Goal: Transaction & Acquisition: Purchase product/service

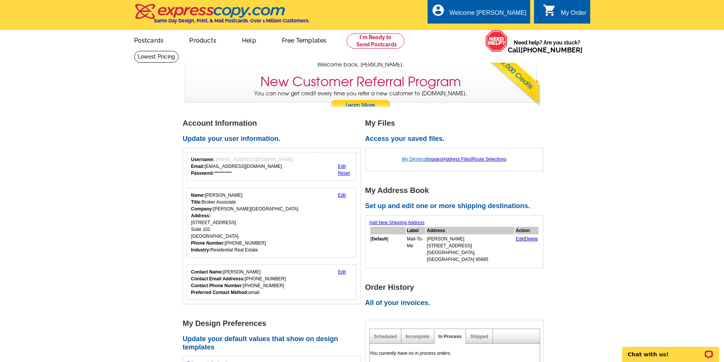
click at [410, 160] on link "My Designs" at bounding box center [414, 159] width 24 height 5
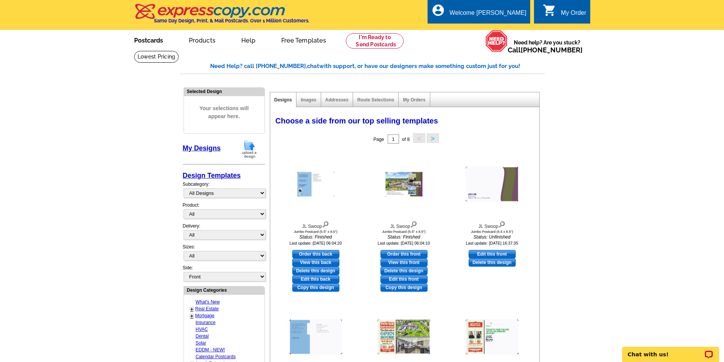
click at [159, 43] on link "Postcards" at bounding box center [148, 40] width 53 height 18
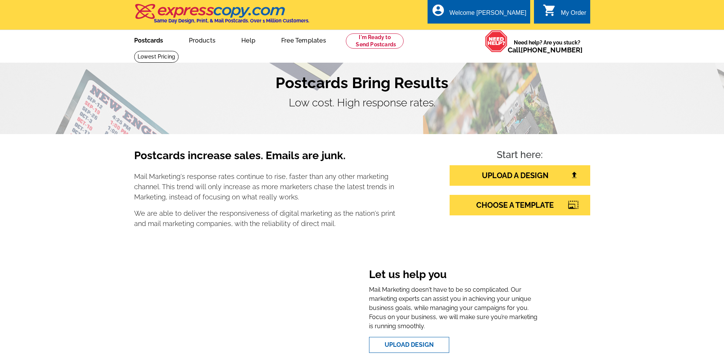
click at [152, 41] on link "Postcards" at bounding box center [148, 40] width 53 height 18
click at [525, 210] on link "CHOOSE A TEMPLATE" at bounding box center [520, 205] width 141 height 21
click at [524, 206] on link "CHOOSE A TEMPLATE" at bounding box center [520, 205] width 141 height 21
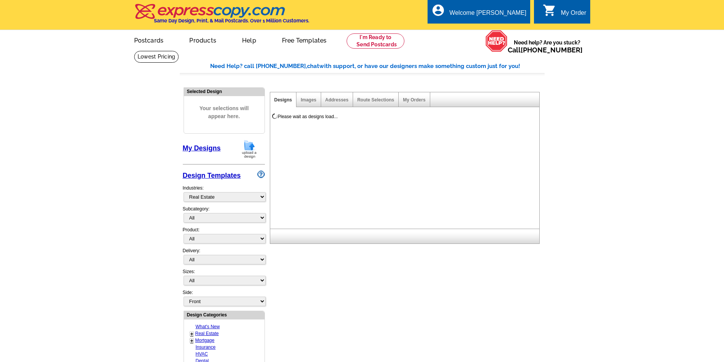
select select "785"
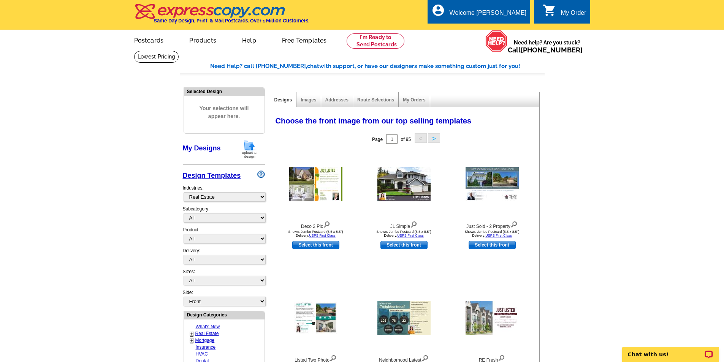
select select "792"
click at [184, 214] on select "All RE/MAX® Referrals Keller Williams® Berkshire Hathaway Home Services Century…" at bounding box center [225, 218] width 82 height 10
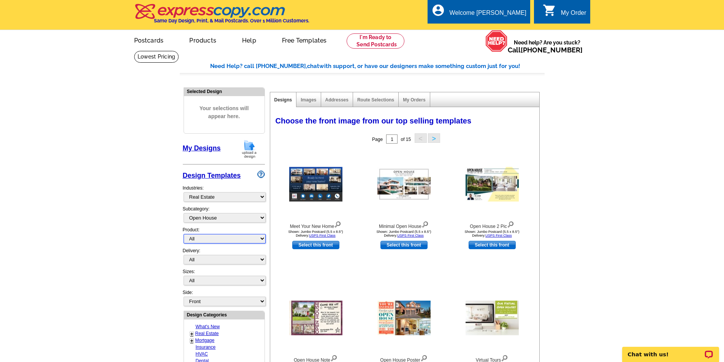
click at [211, 240] on select "All Postcards Letters and flyers Business Cards Door Hangers Greeting Cards" at bounding box center [225, 239] width 82 height 10
select select "1"
click at [184, 235] on select "All Postcards Letters and flyers Business Cards Door Hangers Greeting Cards" at bounding box center [225, 239] width 82 height 10
click at [205, 260] on select "All First Class Mail Shipped to Me EDDM Save 66% on Postage" at bounding box center [225, 260] width 82 height 10
select select "1"
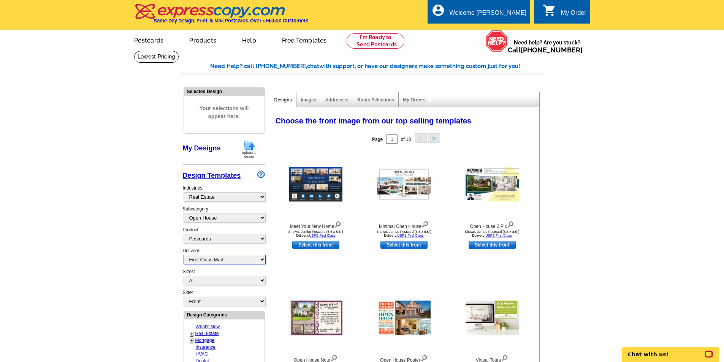
click at [184, 256] on select "All First Class Mail Shipped to Me EDDM Save 66% on Postage" at bounding box center [225, 260] width 82 height 10
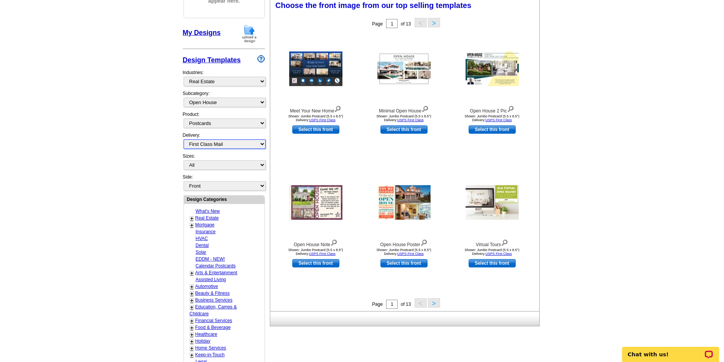
scroll to position [113, 0]
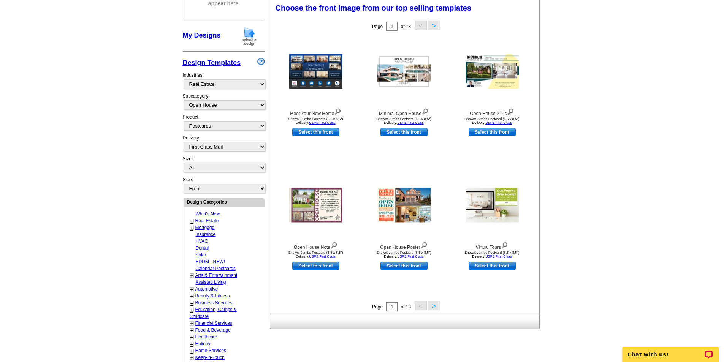
click at [434, 305] on button ">" at bounding box center [434, 306] width 12 height 10
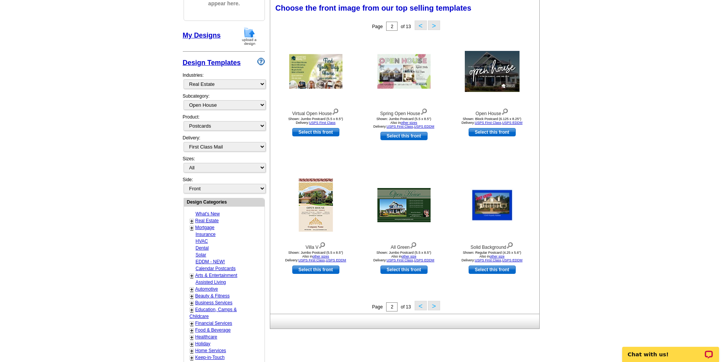
click at [437, 306] on button ">" at bounding box center [434, 306] width 12 height 10
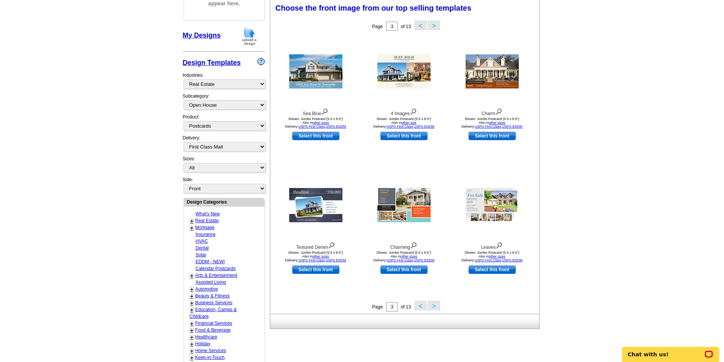
click at [436, 306] on button ">" at bounding box center [434, 306] width 12 height 10
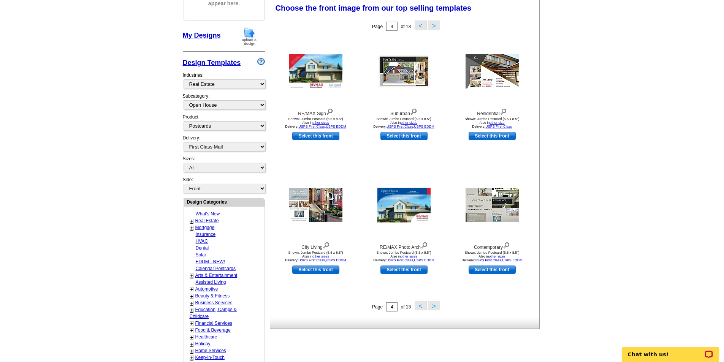
click at [432, 304] on button ">" at bounding box center [434, 306] width 12 height 10
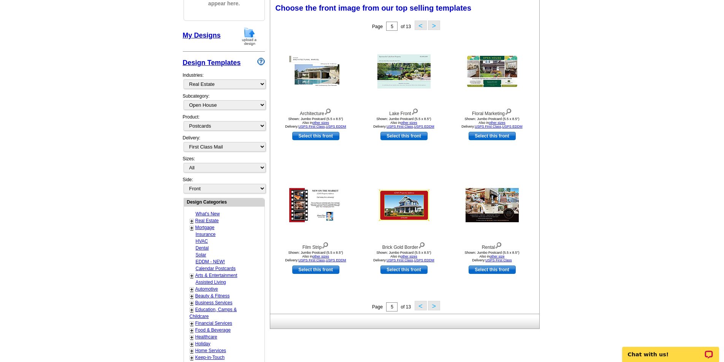
click at [432, 303] on button ">" at bounding box center [434, 306] width 12 height 10
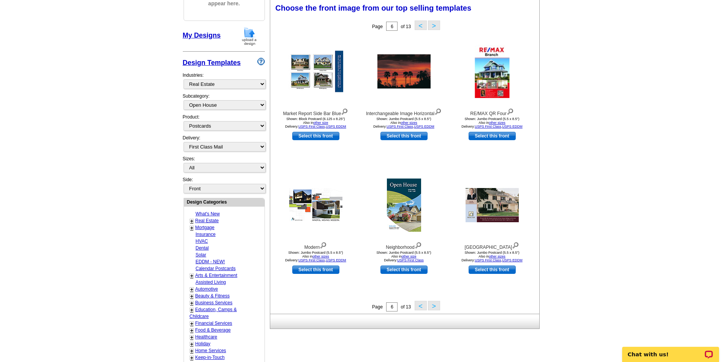
click at [431, 303] on button ">" at bounding box center [434, 306] width 12 height 10
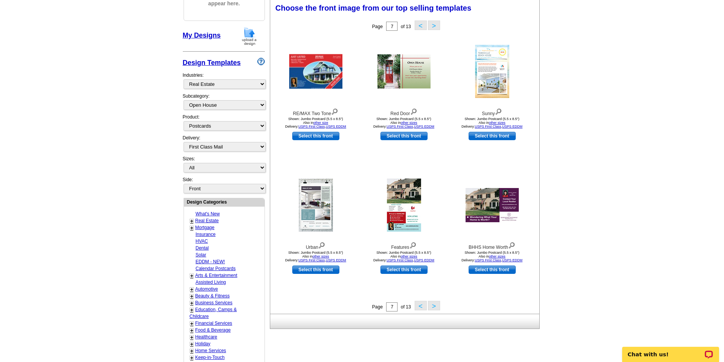
click at [432, 305] on button ">" at bounding box center [434, 306] width 12 height 10
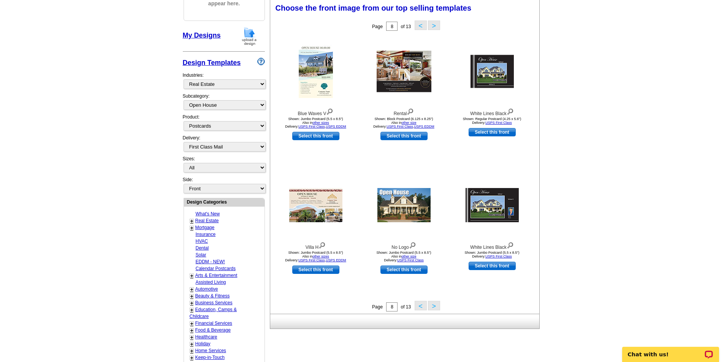
click at [432, 305] on button ">" at bounding box center [434, 306] width 12 height 10
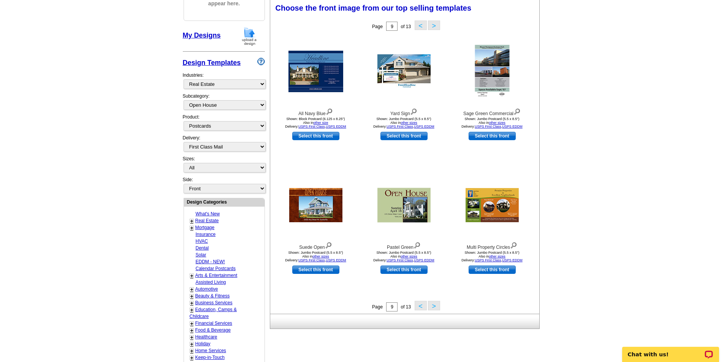
click at [432, 305] on button ">" at bounding box center [434, 306] width 12 height 10
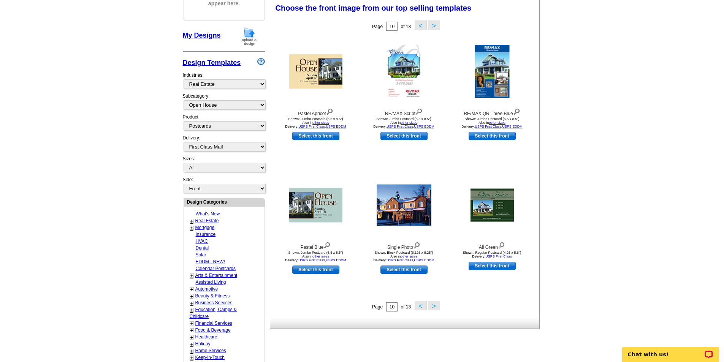
click at [432, 305] on button ">" at bounding box center [434, 306] width 12 height 10
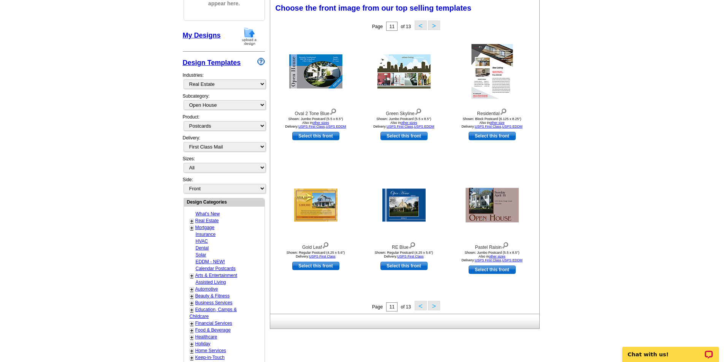
click at [431, 304] on button ">" at bounding box center [434, 306] width 12 height 10
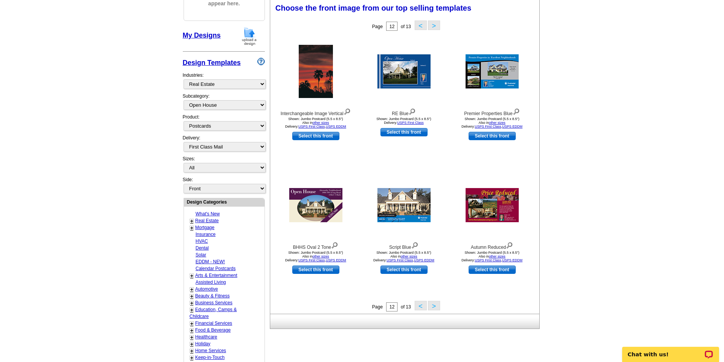
click at [431, 304] on button ">" at bounding box center [434, 306] width 12 height 10
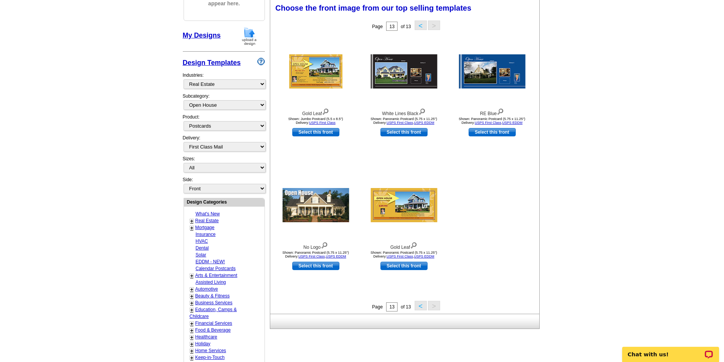
click at [421, 305] on button "<" at bounding box center [421, 306] width 12 height 10
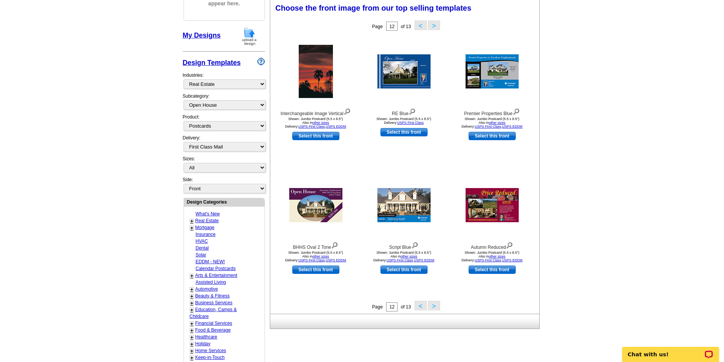
click at [421, 305] on button "<" at bounding box center [421, 306] width 12 height 10
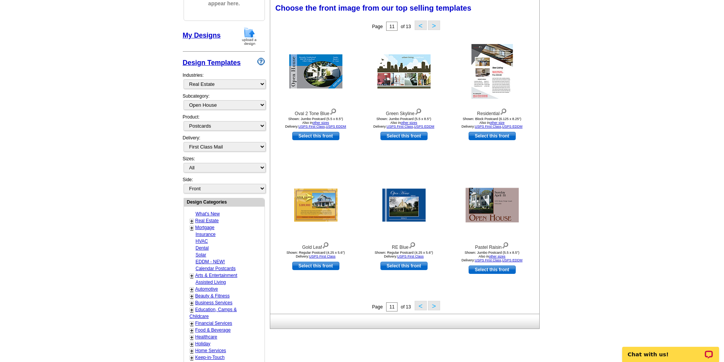
click at [421, 305] on button "<" at bounding box center [421, 306] width 12 height 10
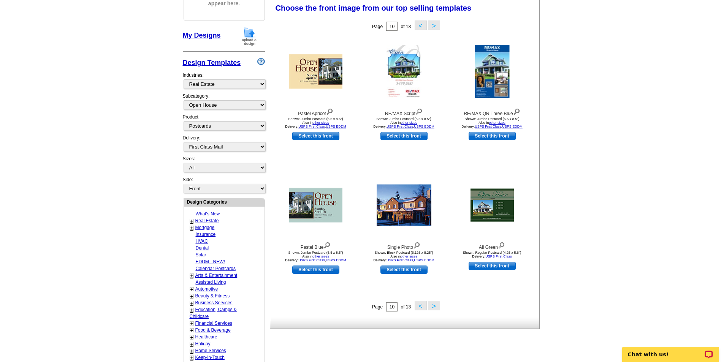
click at [421, 305] on button "<" at bounding box center [421, 306] width 12 height 10
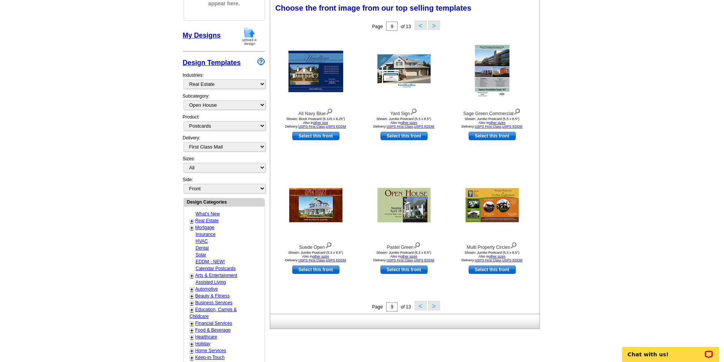
click at [421, 305] on button "<" at bounding box center [421, 306] width 12 height 10
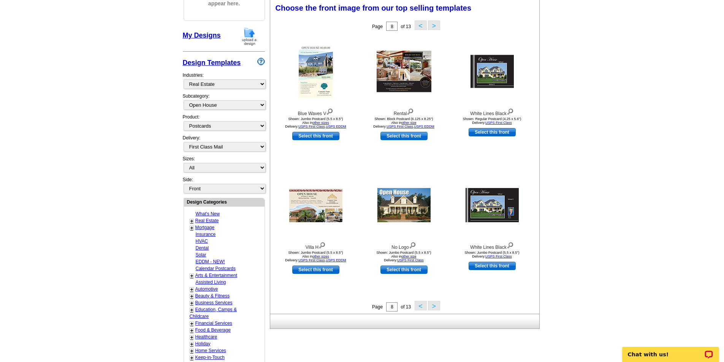
click at [423, 306] on button "<" at bounding box center [421, 306] width 12 height 10
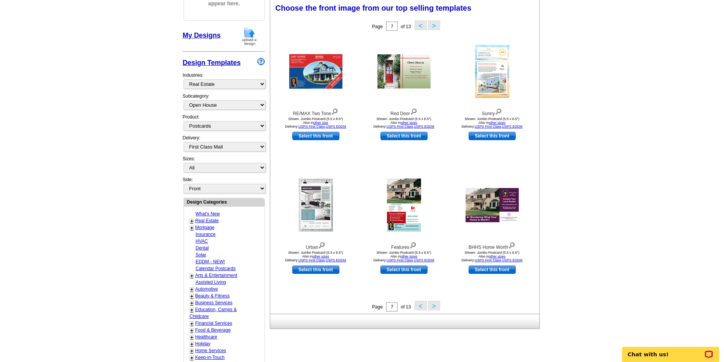
click at [421, 305] on button "<" at bounding box center [421, 306] width 12 height 10
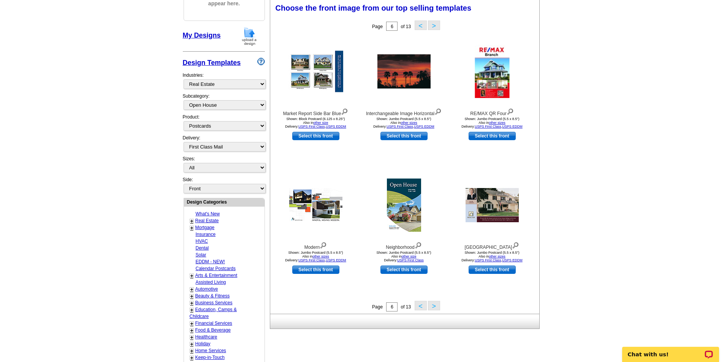
click at [420, 305] on button "<" at bounding box center [421, 306] width 12 height 10
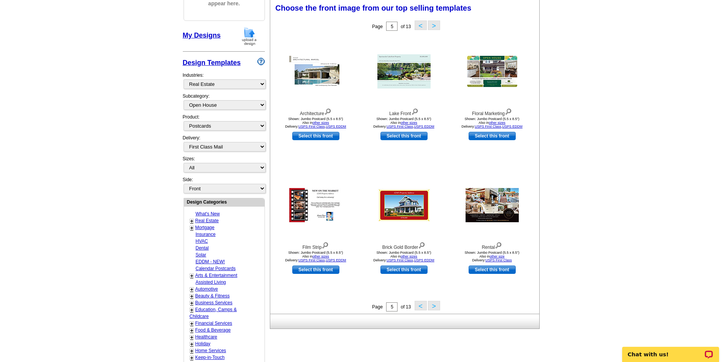
click at [420, 305] on button "<" at bounding box center [421, 306] width 12 height 10
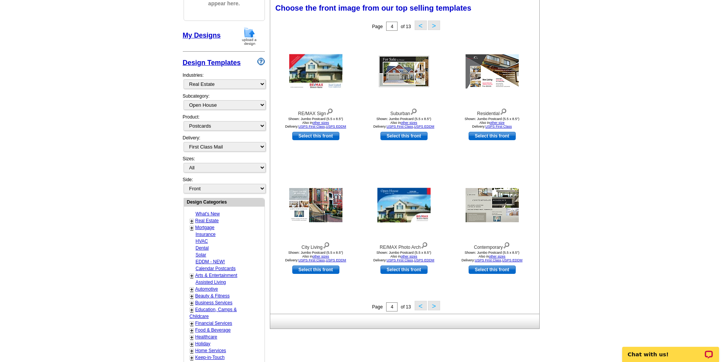
click at [420, 305] on button "<" at bounding box center [421, 306] width 12 height 10
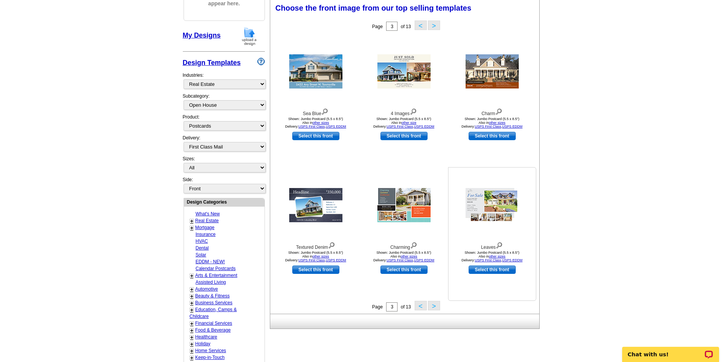
click at [507, 269] on link "Select this front" at bounding box center [492, 270] width 47 height 8
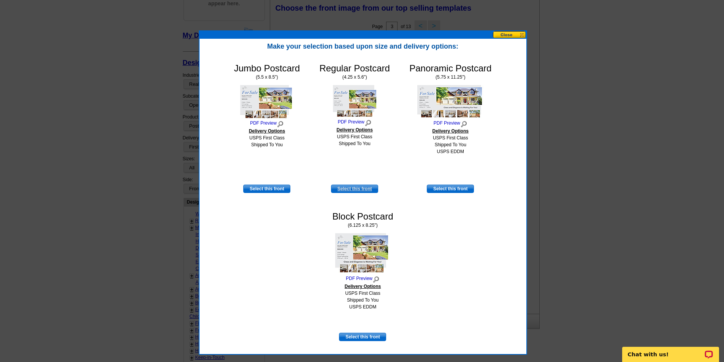
click at [362, 190] on link "Select this front" at bounding box center [354, 189] width 47 height 8
select select "1"
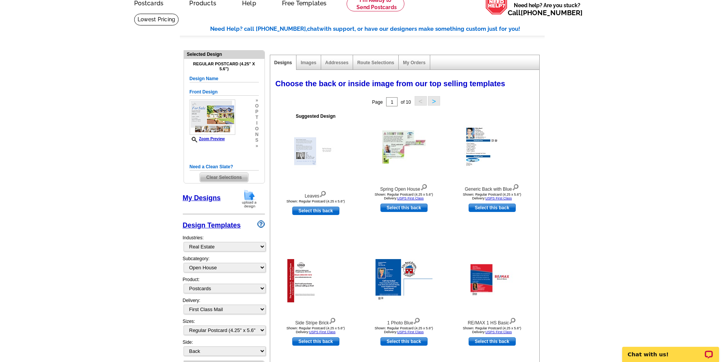
scroll to position [27, 0]
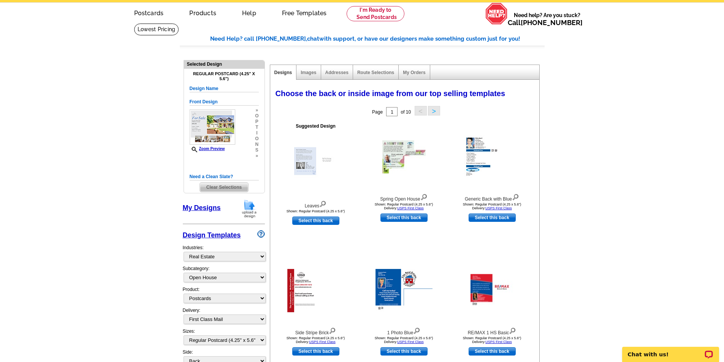
click at [436, 113] on button ">" at bounding box center [434, 111] width 12 height 10
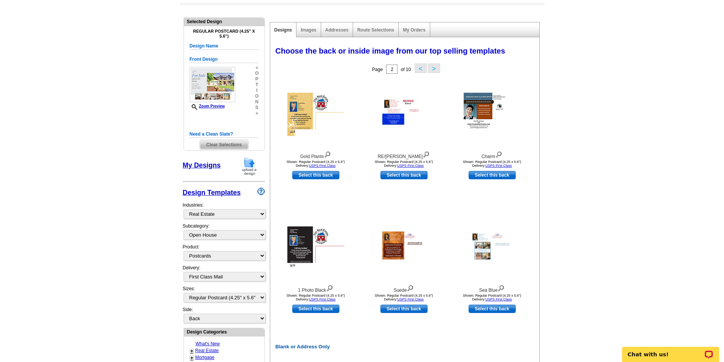
scroll to position [68, 0]
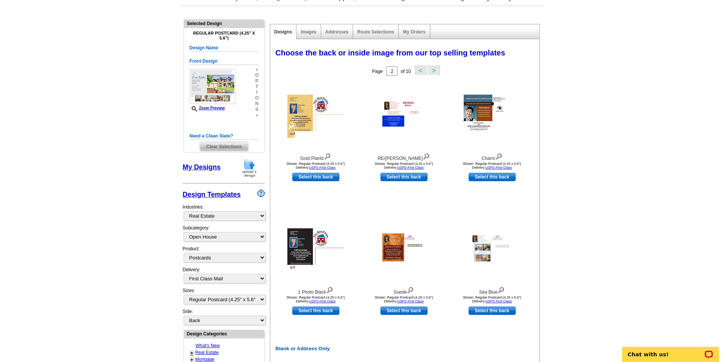
click at [432, 68] on button ">" at bounding box center [434, 70] width 12 height 10
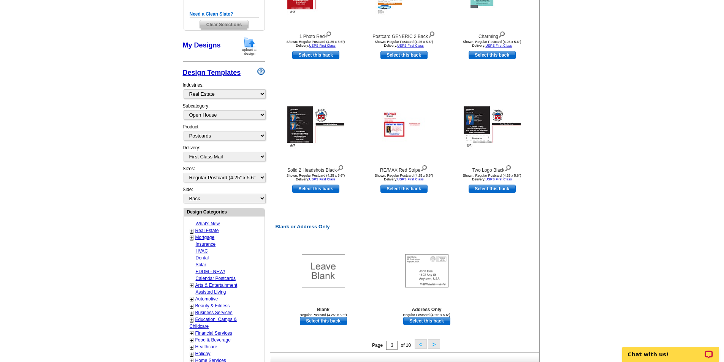
scroll to position [92, 0]
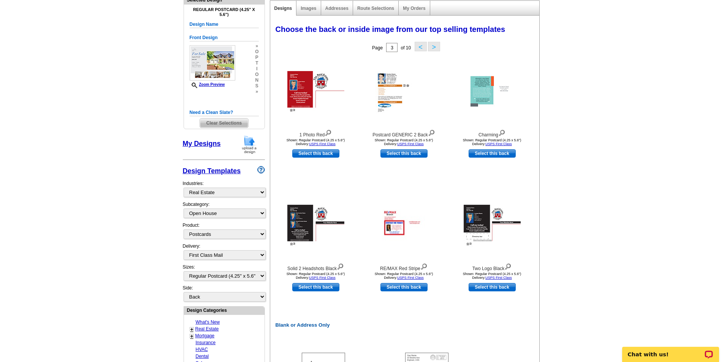
click at [437, 49] on button ">" at bounding box center [434, 47] width 12 height 10
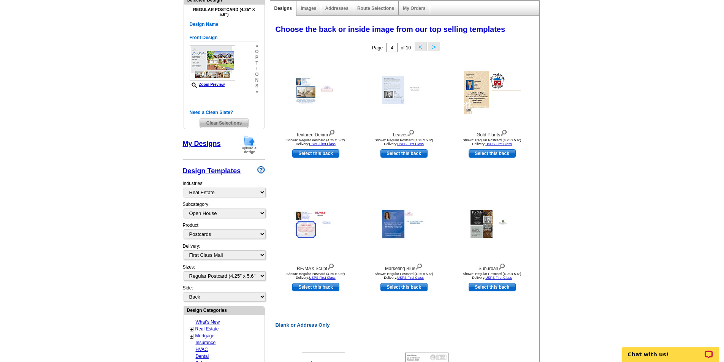
click at [437, 49] on button ">" at bounding box center [434, 47] width 12 height 10
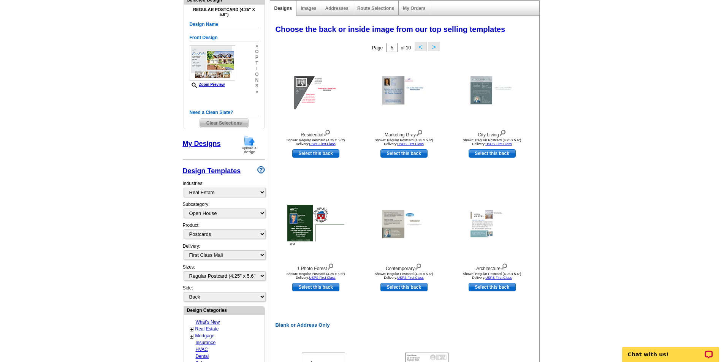
click at [437, 47] on button ">" at bounding box center [434, 47] width 12 height 10
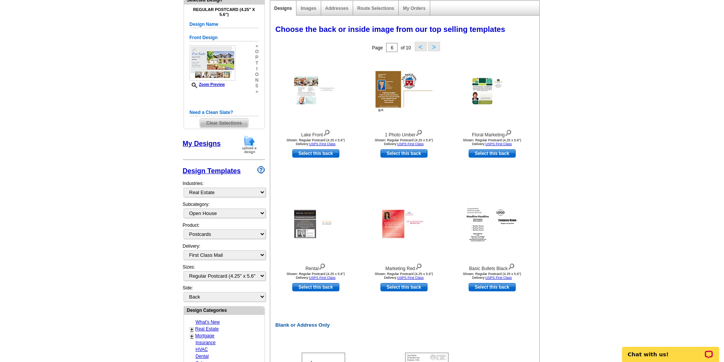
click at [436, 47] on button ">" at bounding box center [434, 47] width 12 height 10
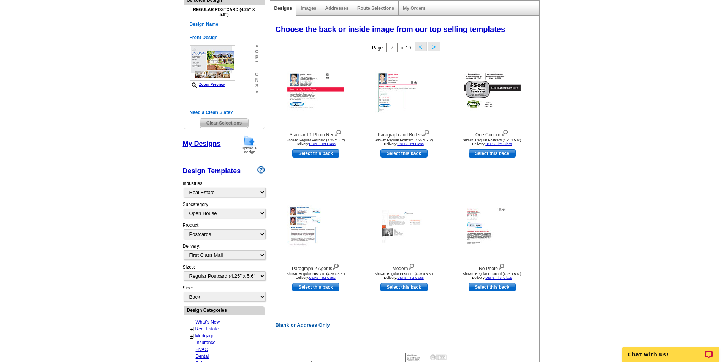
click at [436, 47] on button ">" at bounding box center [434, 47] width 12 height 10
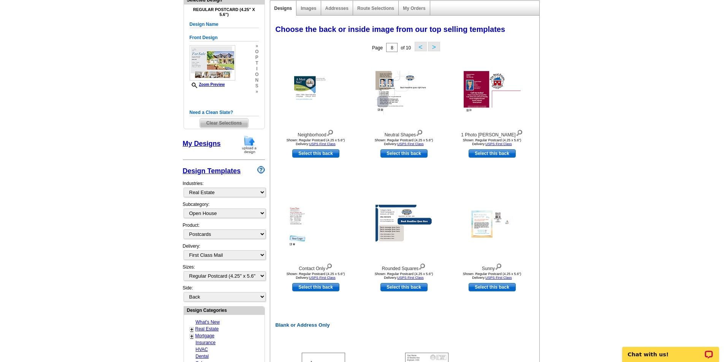
click at [431, 49] on button ">" at bounding box center [434, 47] width 12 height 10
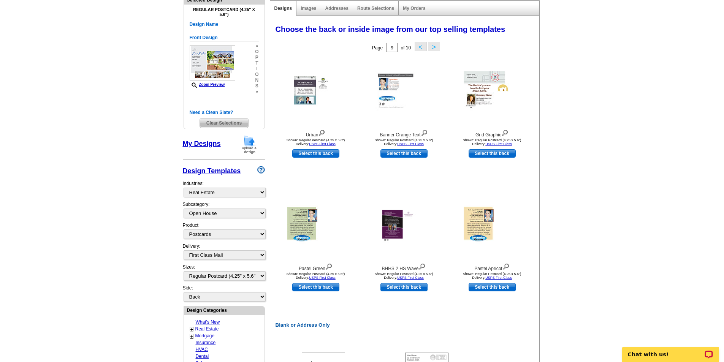
click at [431, 48] on button ">" at bounding box center [434, 47] width 12 height 10
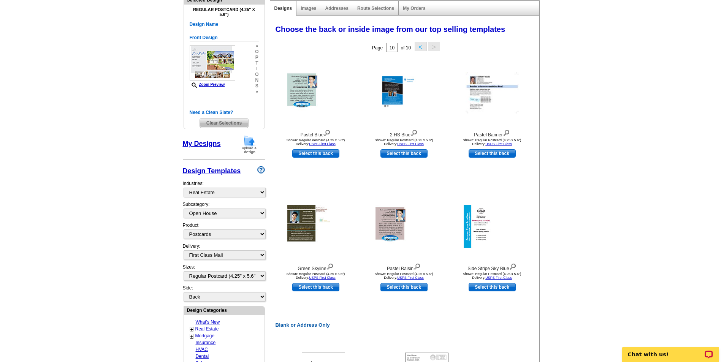
click at [421, 48] on button "<" at bounding box center [421, 47] width 12 height 10
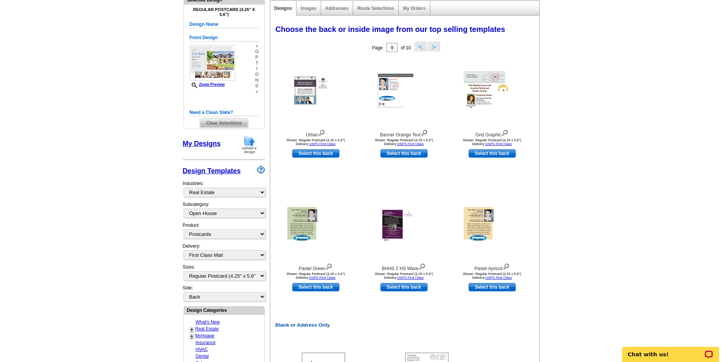
click at [421, 48] on button "<" at bounding box center [421, 47] width 12 height 10
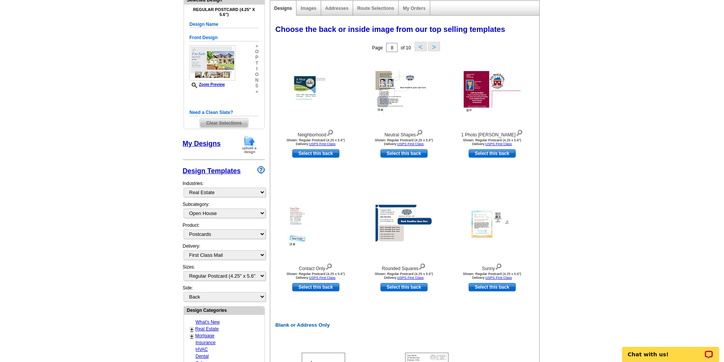
click at [421, 48] on button "<" at bounding box center [421, 47] width 12 height 10
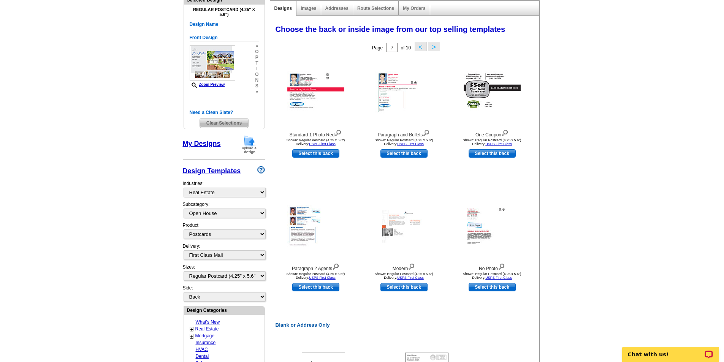
click at [421, 48] on button "<" at bounding box center [421, 47] width 12 height 10
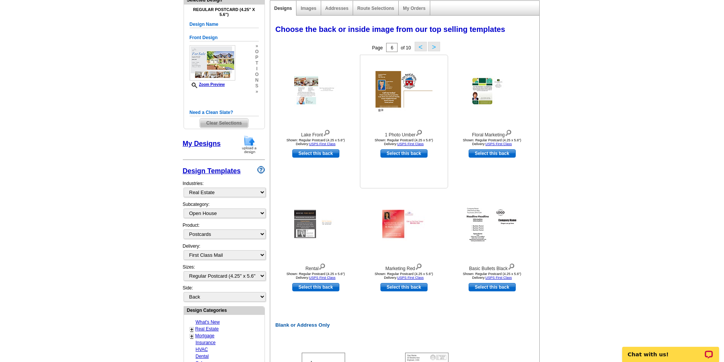
click at [415, 79] on img at bounding box center [404, 92] width 57 height 43
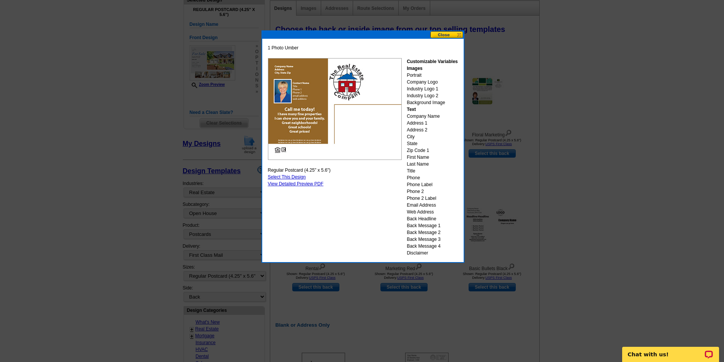
click at [297, 176] on link "Select This Design" at bounding box center [287, 177] width 38 height 5
select select "front"
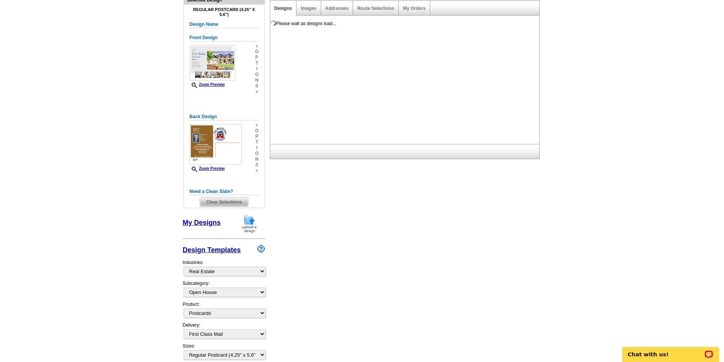
scroll to position [0, 0]
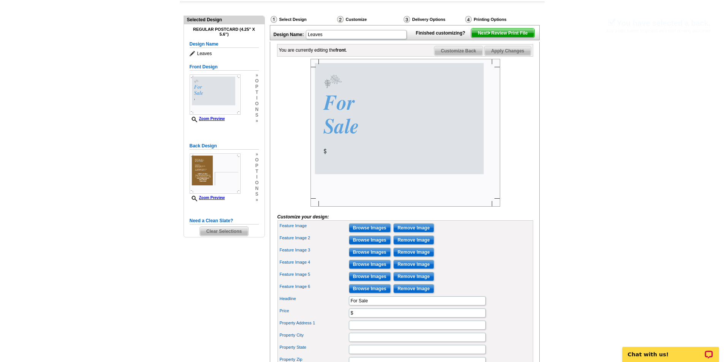
scroll to position [84, 0]
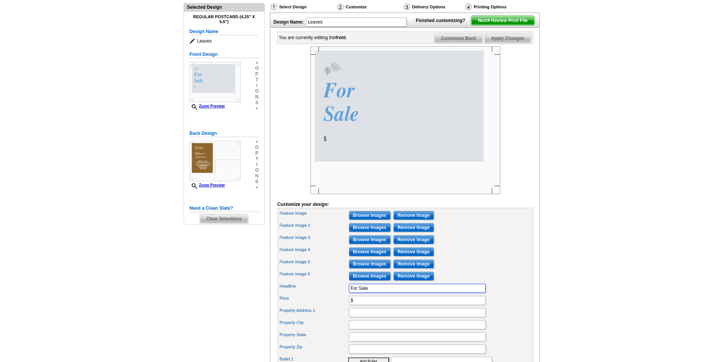
drag, startPoint x: 377, startPoint y: 303, endPoint x: 337, endPoint y: 302, distance: 40.7
click at [337, 295] on div "Headline For Sale" at bounding box center [405, 289] width 253 height 12
type input "For Sale - Open House"
click at [358, 305] on input "$" at bounding box center [417, 300] width 137 height 9
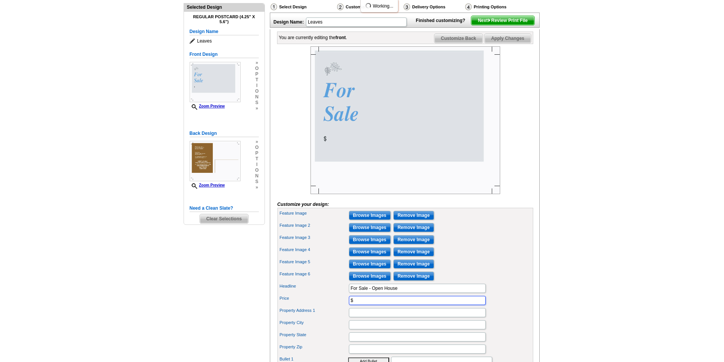
click at [357, 305] on input "$" at bounding box center [417, 300] width 137 height 9
type input "$735,000"
click at [375, 318] on input "Property Address 1" at bounding box center [417, 312] width 137 height 9
type input "[STREET_ADDRESS]"
click at [365, 330] on input "Property City" at bounding box center [417, 325] width 137 height 9
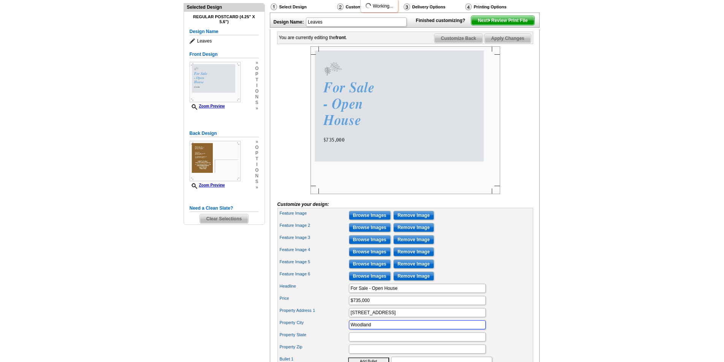
type input "Woodland"
type input "A"
type input "CA"
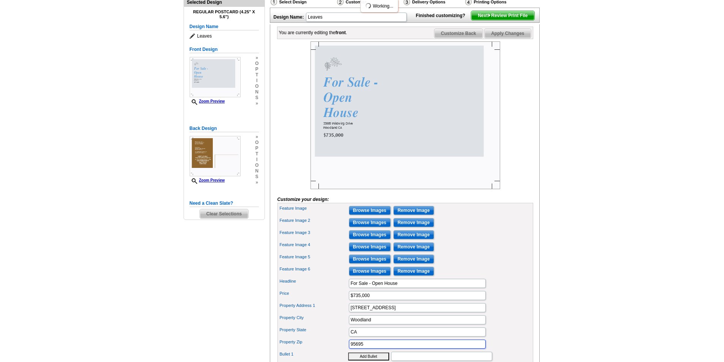
type input "95695"
click at [499, 265] on div "Feature Image 5 Browse Images Remove Image" at bounding box center [405, 259] width 253 height 12
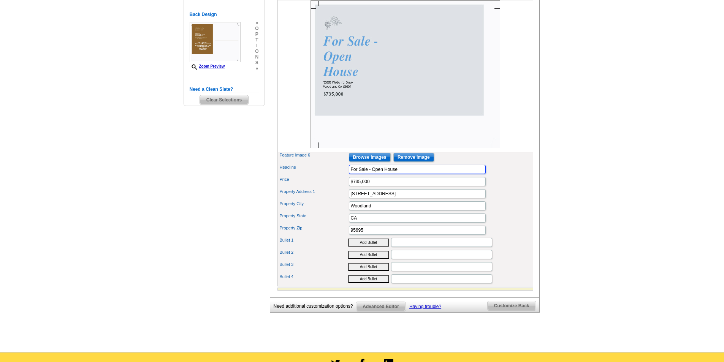
click at [369, 174] on input "For Sale - Open House" at bounding box center [417, 169] width 137 height 9
click at [525, 106] on div at bounding box center [406, 76] width 256 height 152
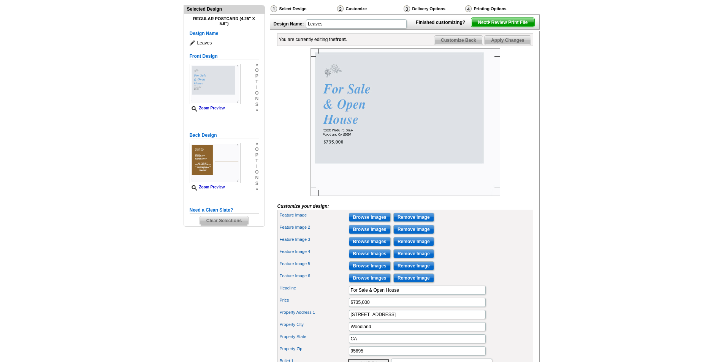
scroll to position [98, 0]
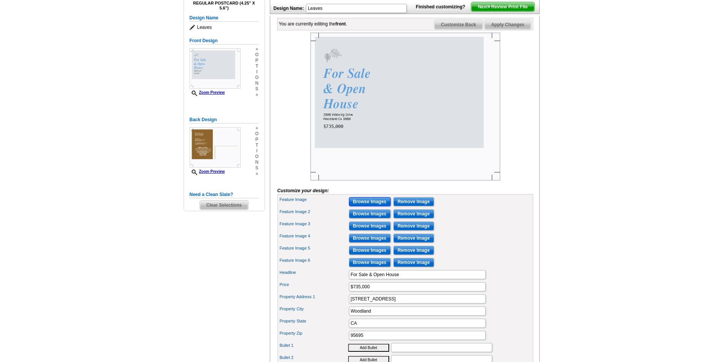
click at [367, 206] on input "Browse Images" at bounding box center [370, 201] width 42 height 9
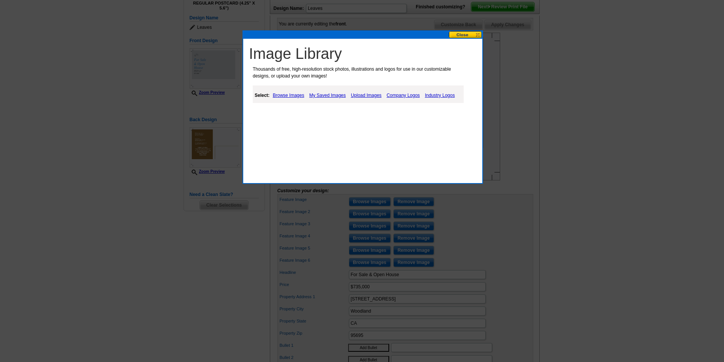
click at [299, 94] on link "Browse Images" at bounding box center [288, 95] width 35 height 9
click at [359, 94] on link "Upload Images" at bounding box center [367, 95] width 35 height 9
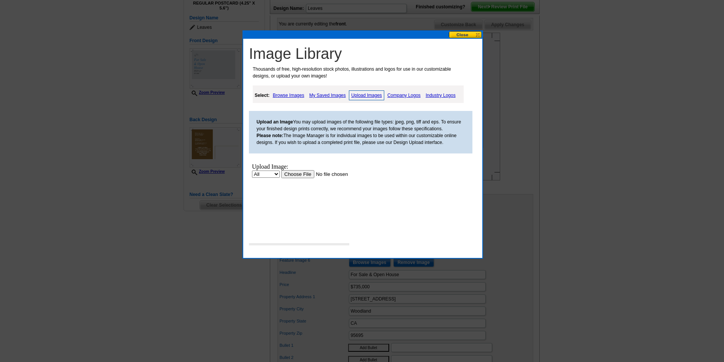
scroll to position [0, 0]
click at [295, 176] on input "file" at bounding box center [329, 174] width 96 height 8
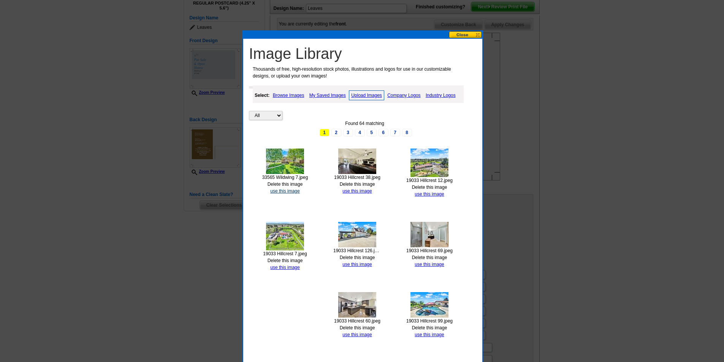
click at [286, 191] on link "use this image" at bounding box center [284, 191] width 29 height 5
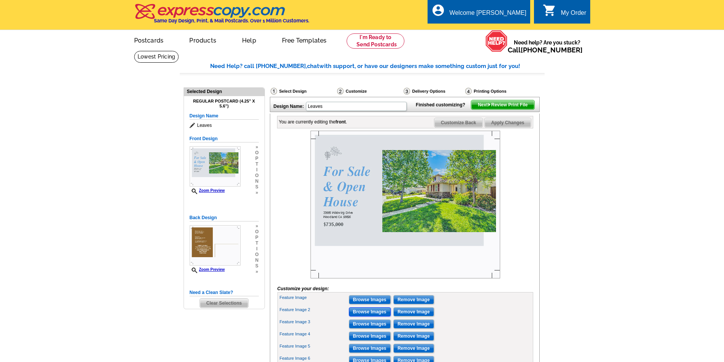
click at [370, 317] on input "Browse Images" at bounding box center [370, 312] width 42 height 9
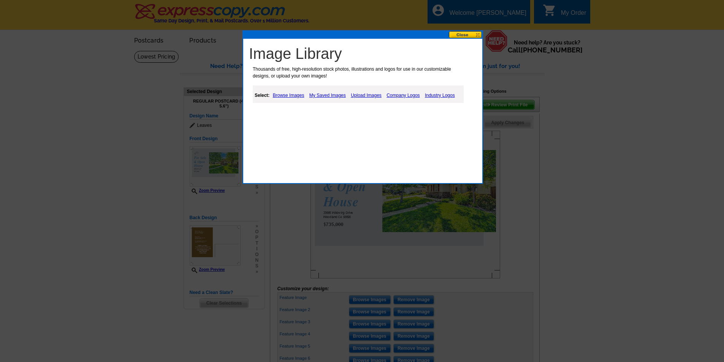
click at [361, 95] on link "Upload Images" at bounding box center [366, 95] width 35 height 9
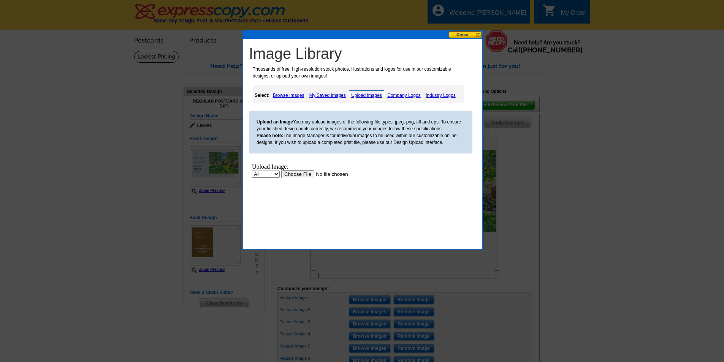
click at [299, 173] on input "file" at bounding box center [329, 174] width 96 height 8
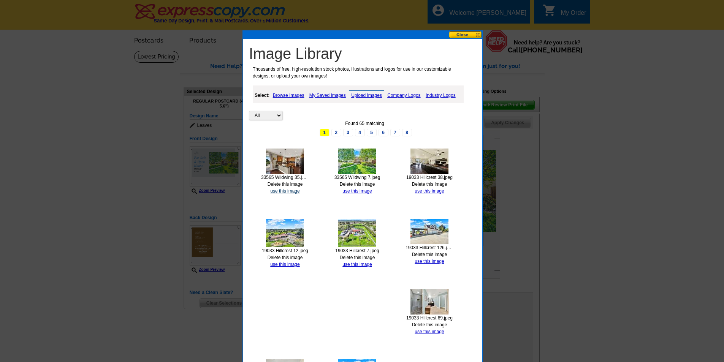
click at [289, 191] on link "use this image" at bounding box center [284, 191] width 29 height 5
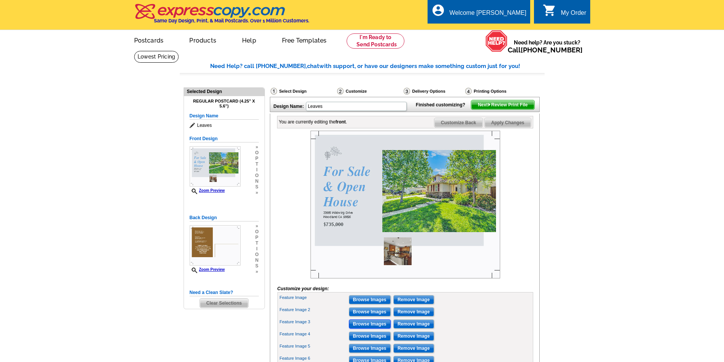
click at [370, 329] on input "Browse Images" at bounding box center [370, 324] width 42 height 9
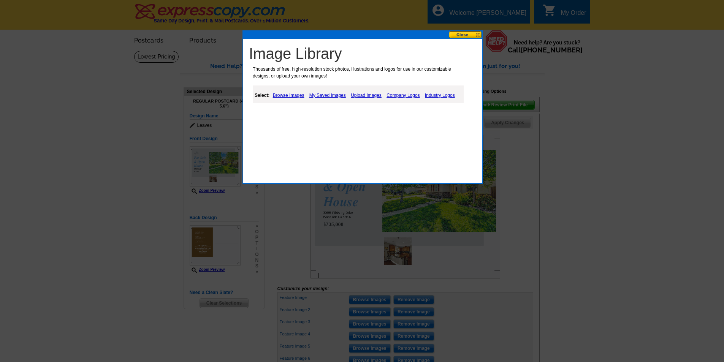
click at [373, 93] on link "Upload Images" at bounding box center [366, 95] width 35 height 9
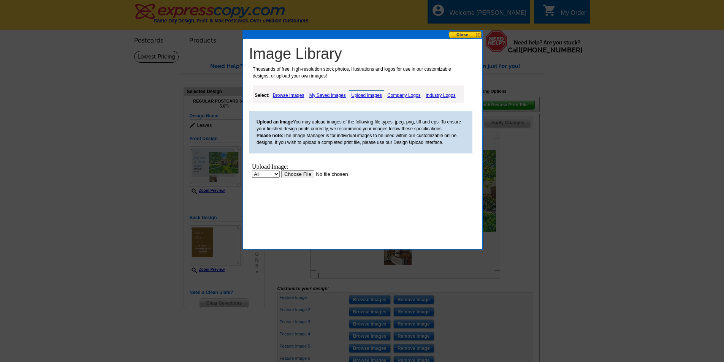
click at [302, 175] on input "file" at bounding box center [329, 174] width 96 height 8
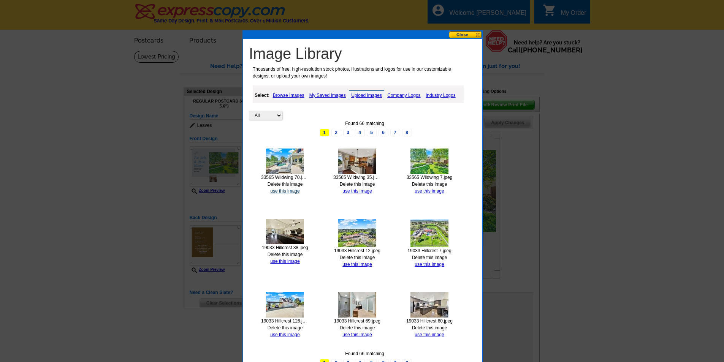
click at [296, 192] on link "use this image" at bounding box center [284, 191] width 29 height 5
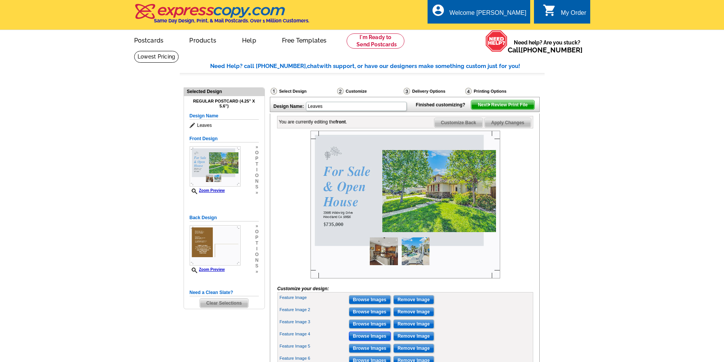
click at [364, 341] on input "Browse Images" at bounding box center [370, 336] width 42 height 9
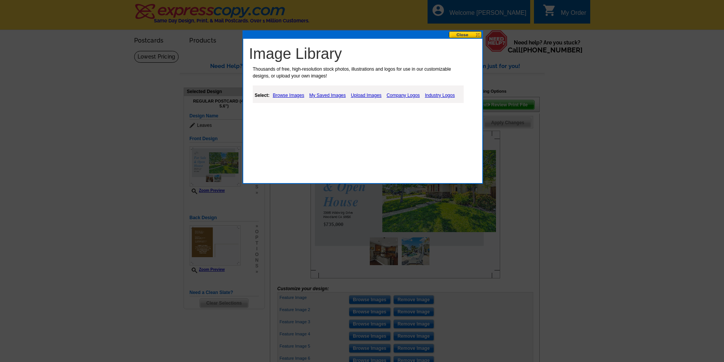
click at [371, 94] on link "Upload Images" at bounding box center [366, 95] width 35 height 9
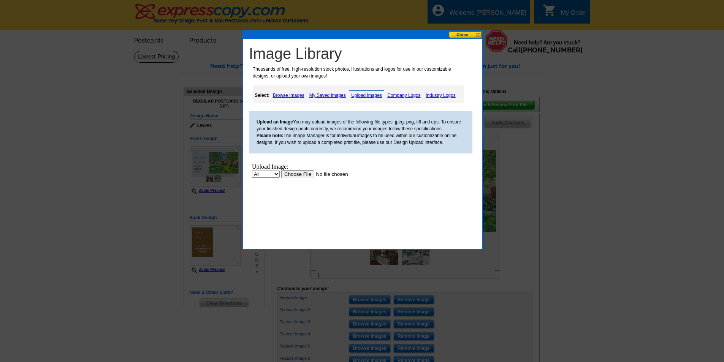
click at [298, 175] on input "file" at bounding box center [329, 174] width 96 height 8
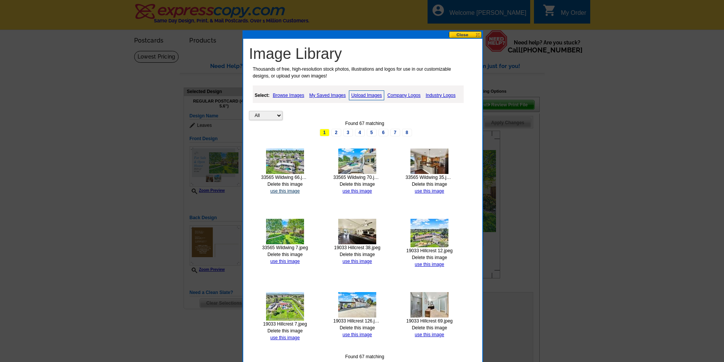
click at [290, 190] on link "use this image" at bounding box center [284, 191] width 29 height 5
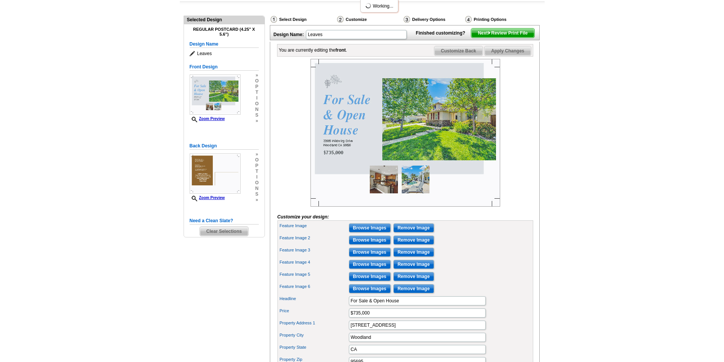
scroll to position [75, 0]
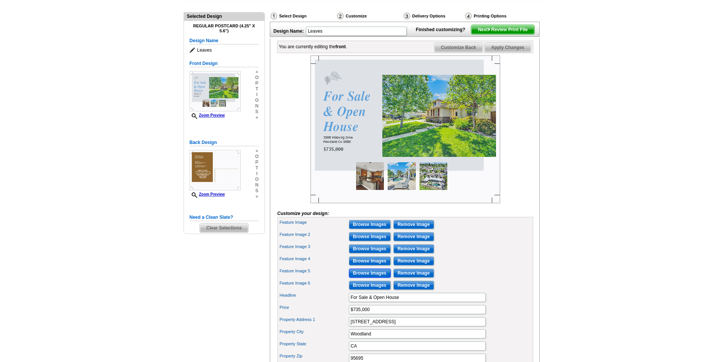
click at [367, 278] on input "Browse Images" at bounding box center [370, 273] width 42 height 9
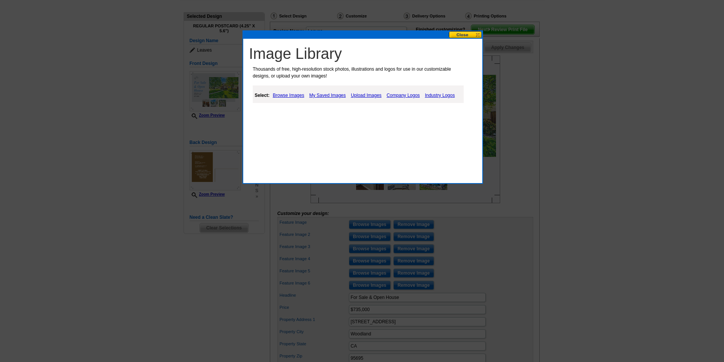
click at [364, 95] on link "Upload Images" at bounding box center [366, 95] width 35 height 9
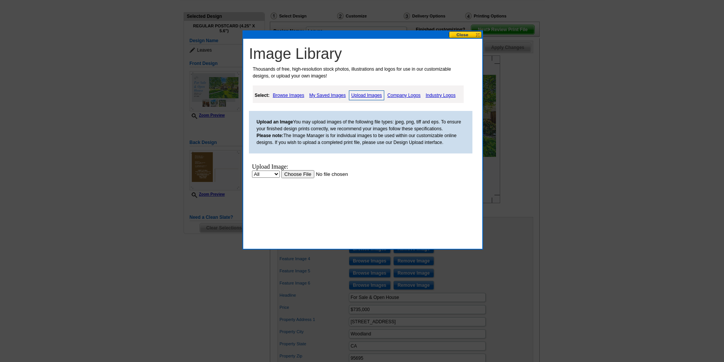
scroll to position [0, 0]
click at [299, 174] on input "file" at bounding box center [329, 174] width 96 height 8
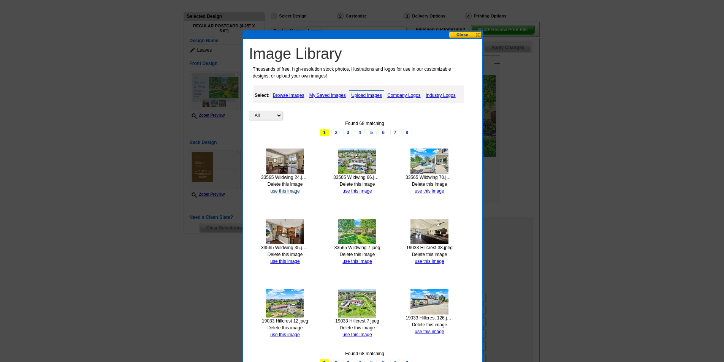
click at [293, 191] on link "use this image" at bounding box center [284, 191] width 29 height 5
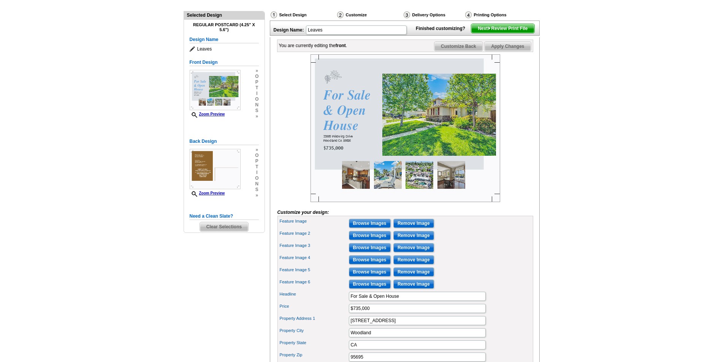
scroll to position [93, 0]
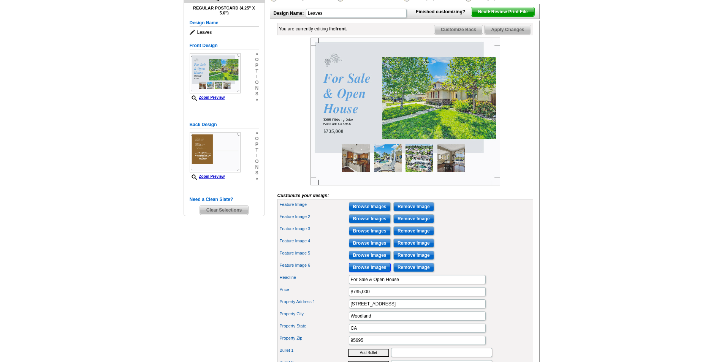
click at [360, 272] on input "Browse Images" at bounding box center [370, 267] width 42 height 9
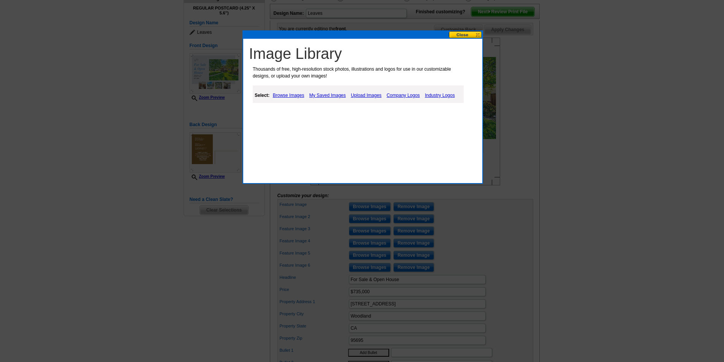
click at [362, 95] on link "Upload Images" at bounding box center [366, 95] width 35 height 9
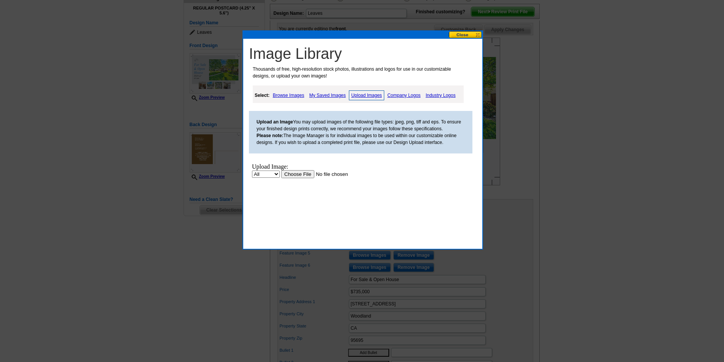
scroll to position [0, 0]
click at [307, 174] on input "file" at bounding box center [329, 174] width 96 height 8
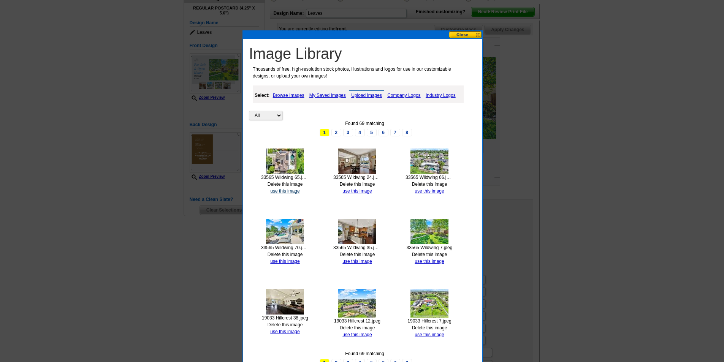
click at [292, 192] on link "use this image" at bounding box center [284, 191] width 29 height 5
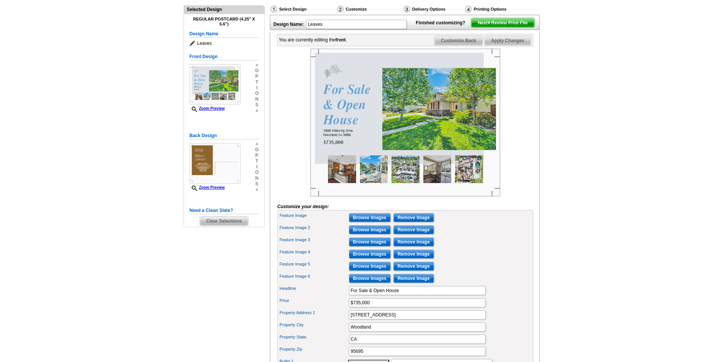
scroll to position [81, 0]
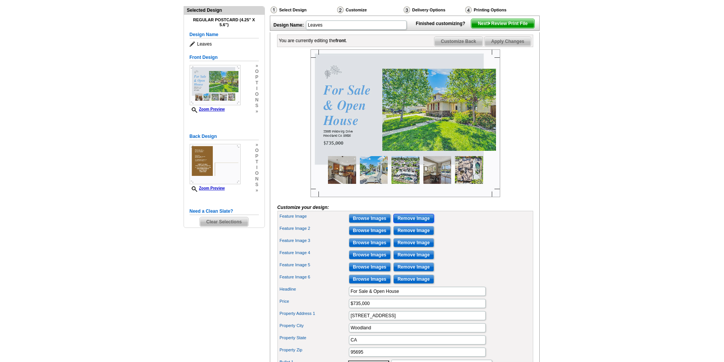
click at [411, 223] on input "Remove Image" at bounding box center [414, 218] width 41 height 9
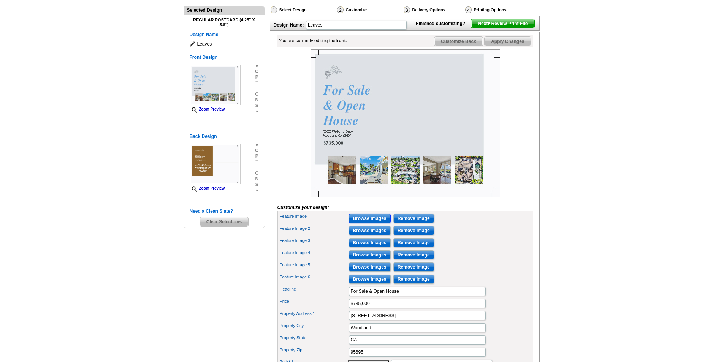
click at [374, 223] on input "Browse Images" at bounding box center [370, 218] width 42 height 9
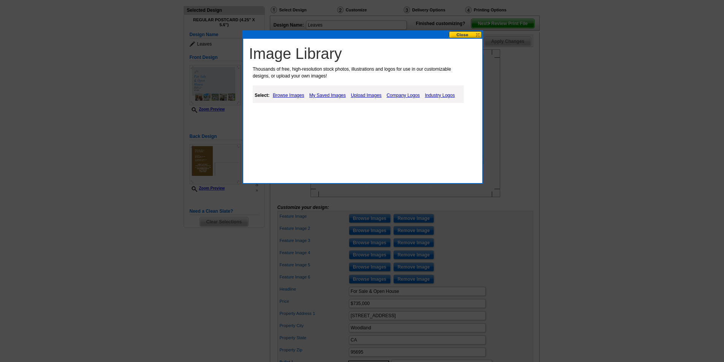
click at [362, 94] on link "Upload Images" at bounding box center [366, 95] width 35 height 9
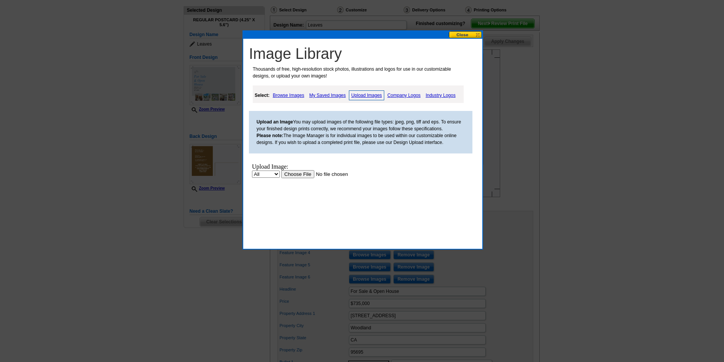
scroll to position [0, 0]
click at [295, 175] on input "file" at bounding box center [329, 174] width 96 height 8
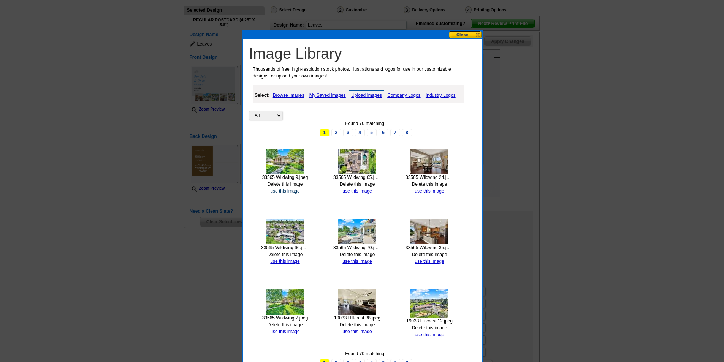
click at [284, 191] on link "use this image" at bounding box center [284, 191] width 29 height 5
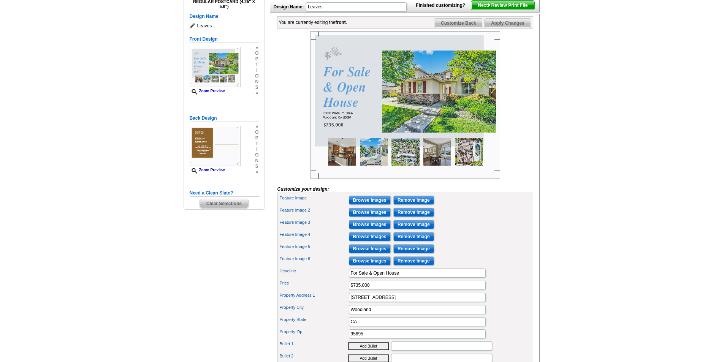
scroll to position [102, 0]
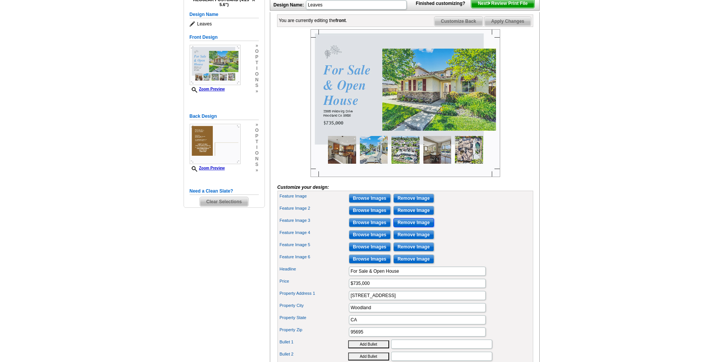
click at [413, 227] on input "Remove Image" at bounding box center [414, 222] width 41 height 9
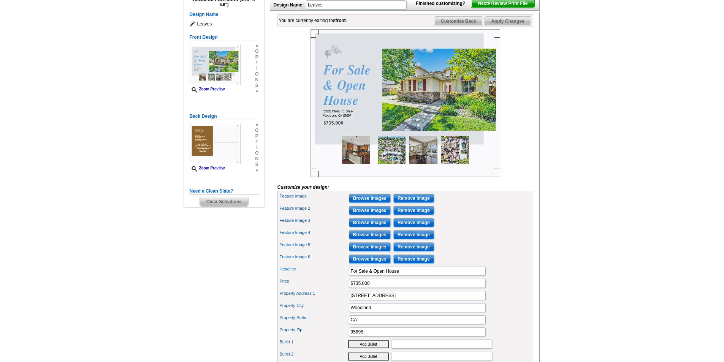
click at [427, 163] on img at bounding box center [406, 103] width 190 height 148
click at [416, 240] on input "Remove Image" at bounding box center [414, 234] width 41 height 9
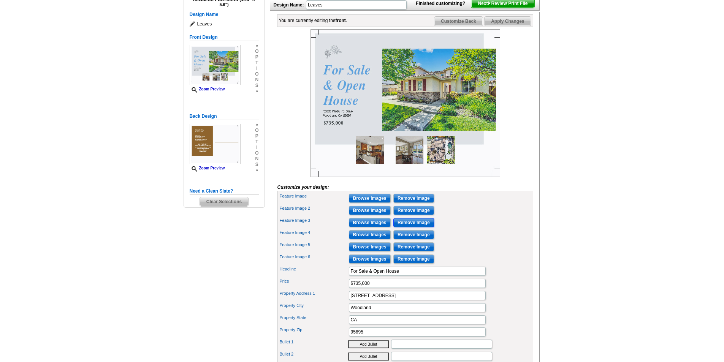
click at [407, 227] on input "Remove Image" at bounding box center [414, 222] width 41 height 9
click at [367, 227] on input "Browse Images" at bounding box center [370, 222] width 42 height 9
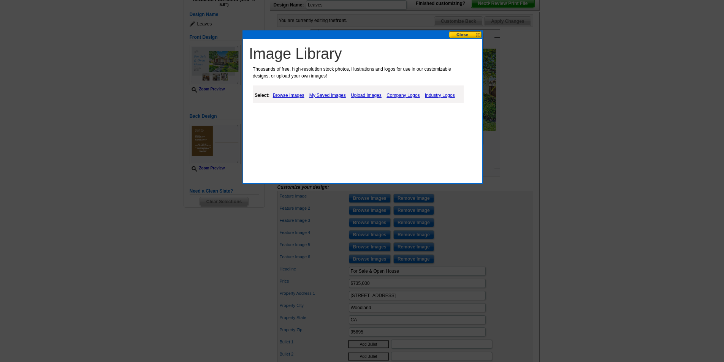
click at [342, 95] on link "My Saved Images" at bounding box center [328, 95] width 40 height 9
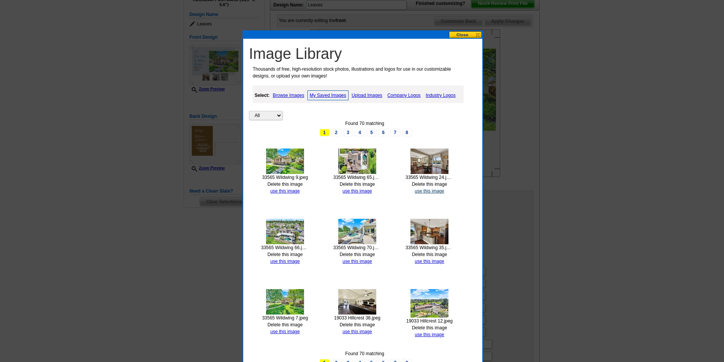
click at [433, 191] on link "use this image" at bounding box center [429, 191] width 29 height 5
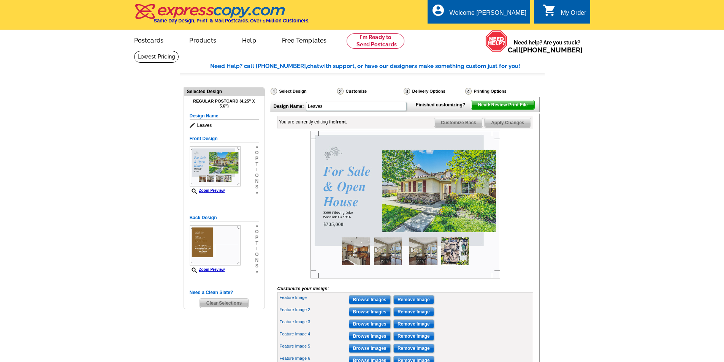
click at [422, 268] on img at bounding box center [406, 205] width 190 height 148
click at [376, 341] on input "Browse Images" at bounding box center [370, 336] width 42 height 9
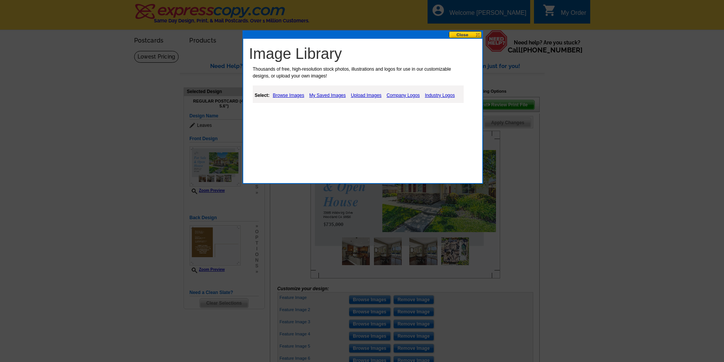
click at [340, 94] on link "My Saved Images" at bounding box center [328, 95] width 40 height 9
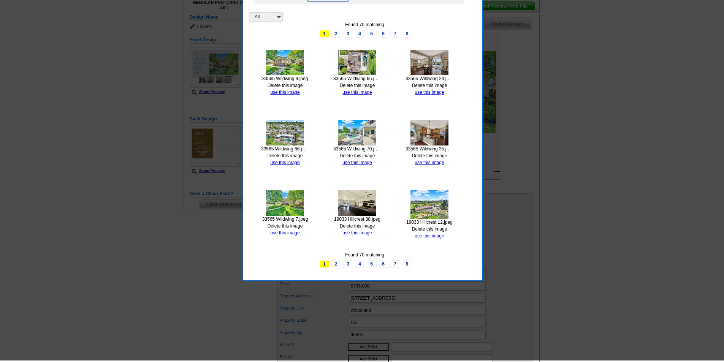
scroll to position [97, 0]
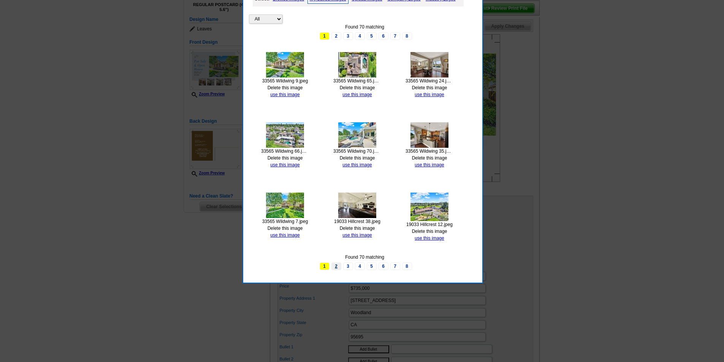
click at [334, 267] on link "2" at bounding box center [337, 267] width 10 height 8
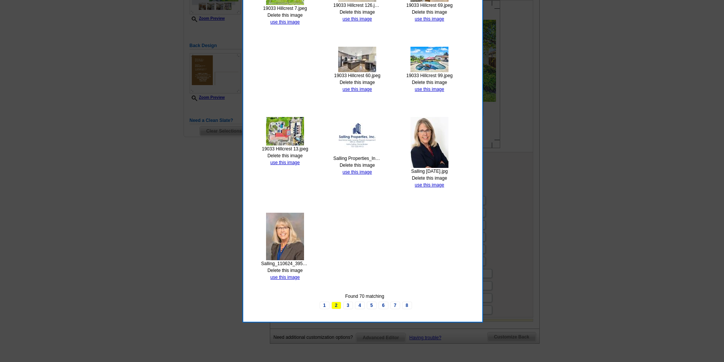
scroll to position [173, 0]
click at [348, 306] on link "3" at bounding box center [348, 306] width 10 height 8
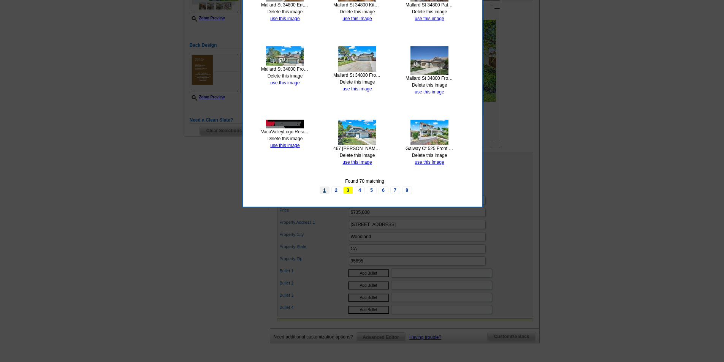
click at [326, 190] on link "1" at bounding box center [325, 191] width 10 height 8
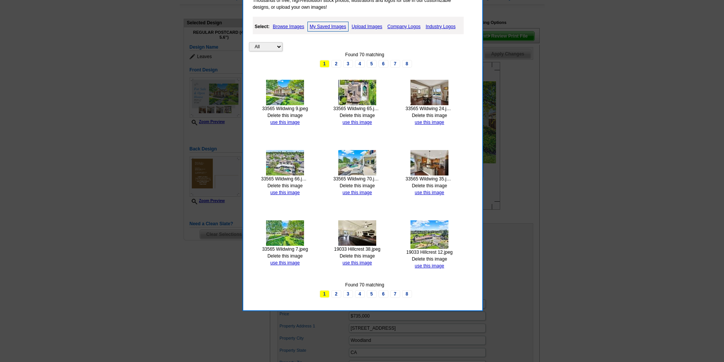
scroll to position [67, 0]
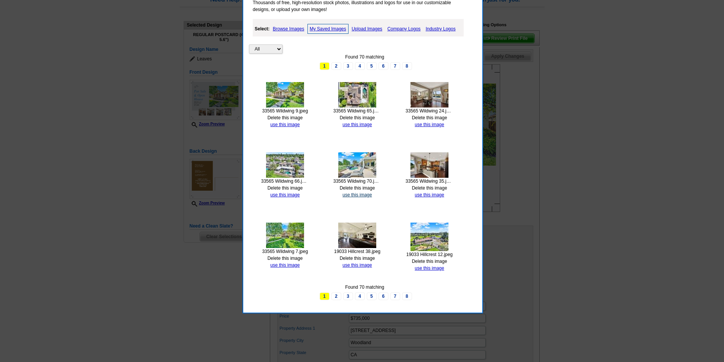
click at [348, 194] on link "use this image" at bounding box center [357, 194] width 29 height 5
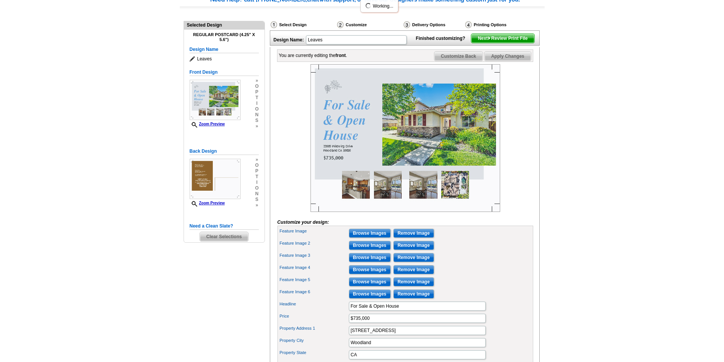
scroll to position [0, 0]
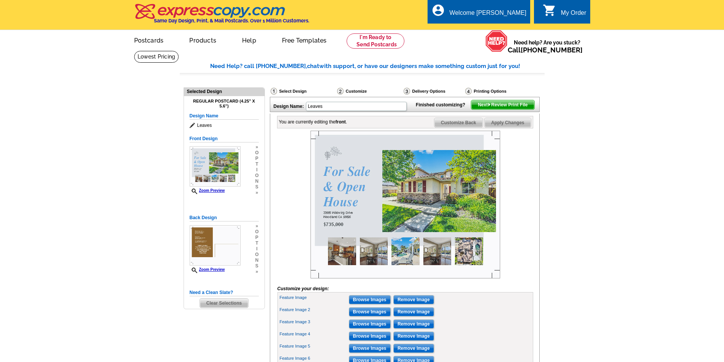
click at [446, 272] on img at bounding box center [406, 205] width 190 height 148
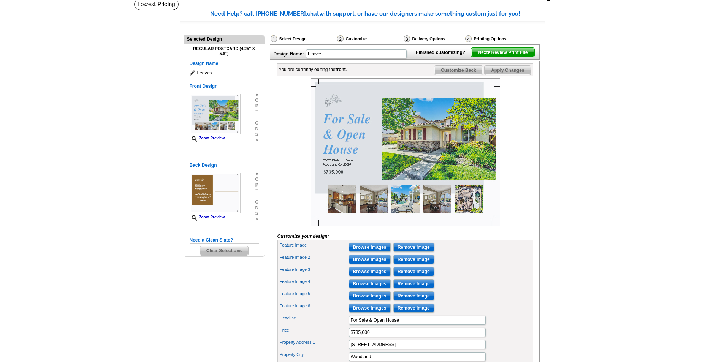
scroll to position [81, 0]
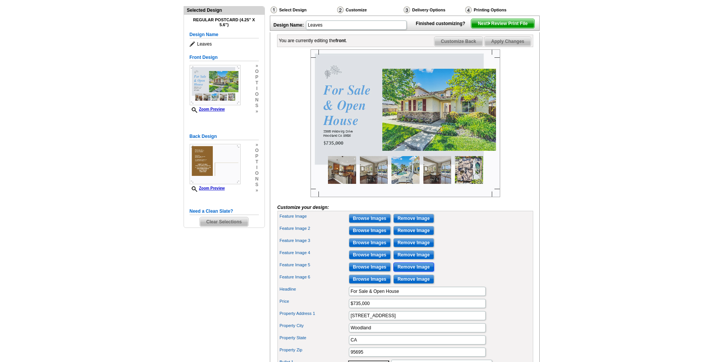
click at [415, 272] on input "Remove Image" at bounding box center [414, 267] width 41 height 9
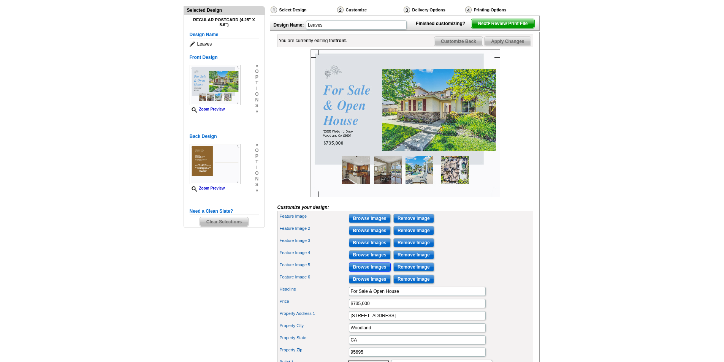
click at [378, 272] on input "Browse Images" at bounding box center [370, 267] width 42 height 9
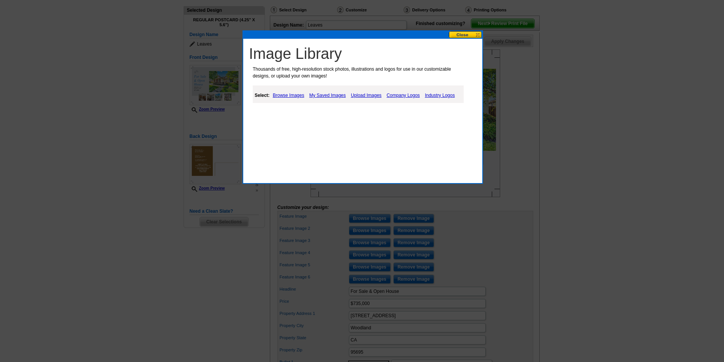
click at [364, 94] on link "Upload Images" at bounding box center [366, 95] width 35 height 9
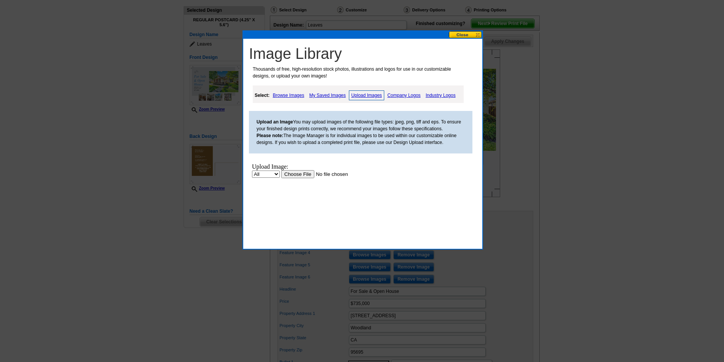
scroll to position [0, 0]
click at [306, 175] on input "file" at bounding box center [329, 174] width 96 height 8
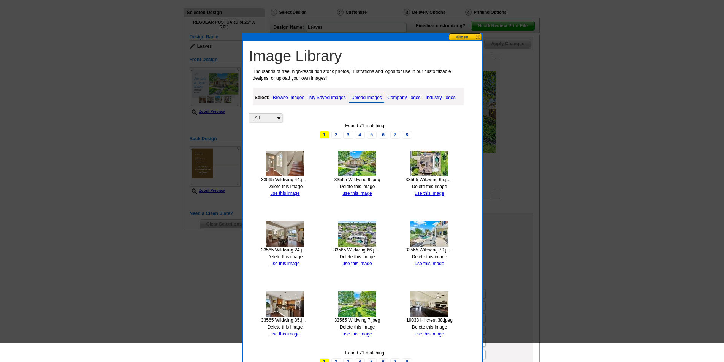
scroll to position [60, 0]
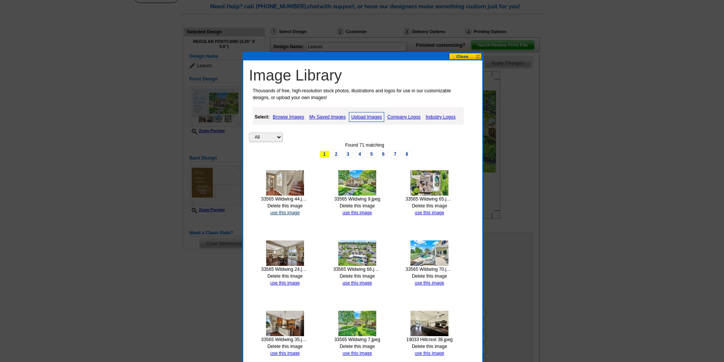
click at [296, 213] on link "use this image" at bounding box center [284, 212] width 29 height 5
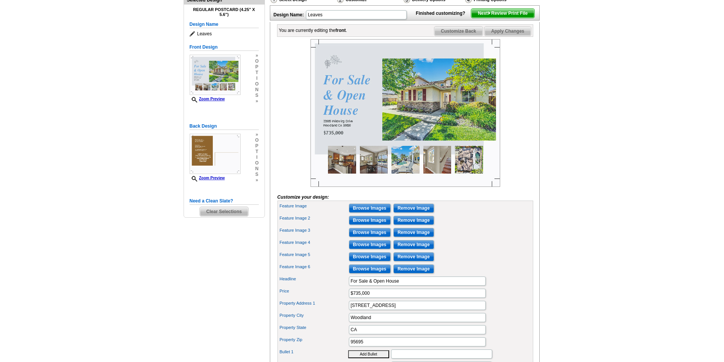
scroll to position [102, 0]
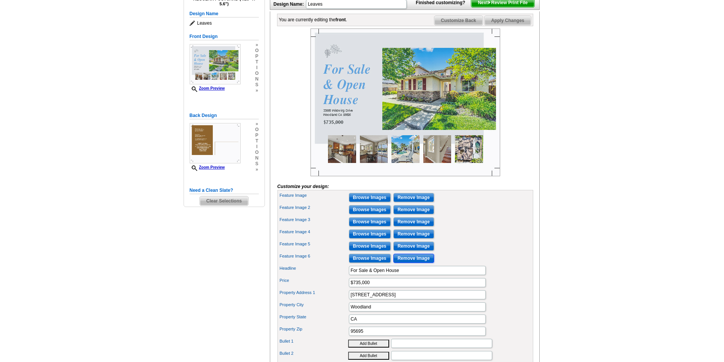
click at [407, 263] on input "Remove Image" at bounding box center [414, 258] width 41 height 9
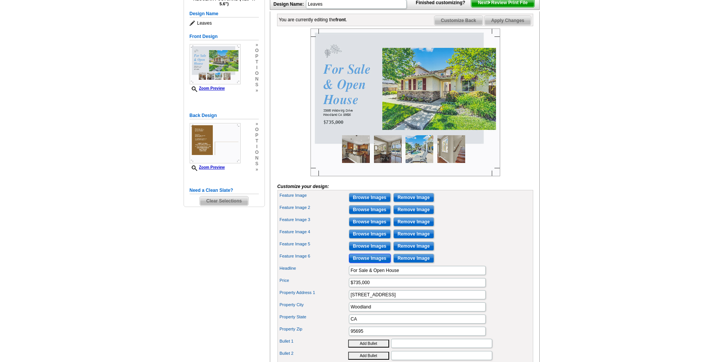
click at [373, 263] on input "Browse Images" at bounding box center [370, 258] width 42 height 9
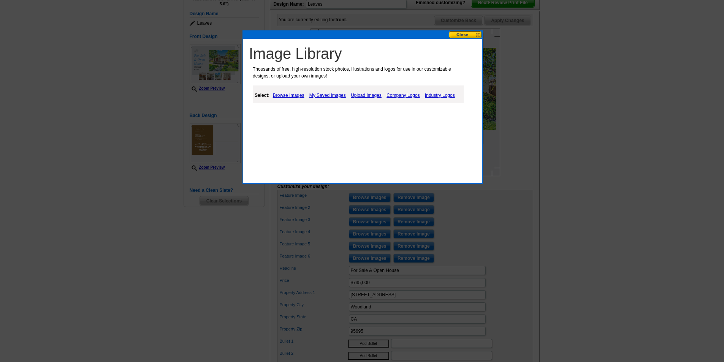
click at [293, 95] on link "Browse Images" at bounding box center [288, 95] width 35 height 9
click at [370, 95] on link "Upload Images" at bounding box center [367, 95] width 35 height 9
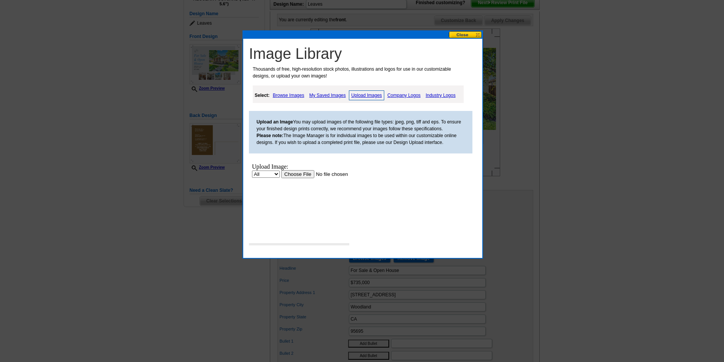
scroll to position [0, 0]
click at [304, 173] on input "file" at bounding box center [329, 174] width 96 height 8
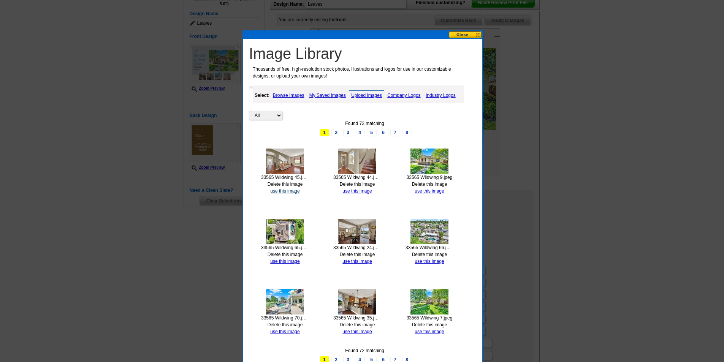
click at [279, 192] on link "use this image" at bounding box center [284, 191] width 29 height 5
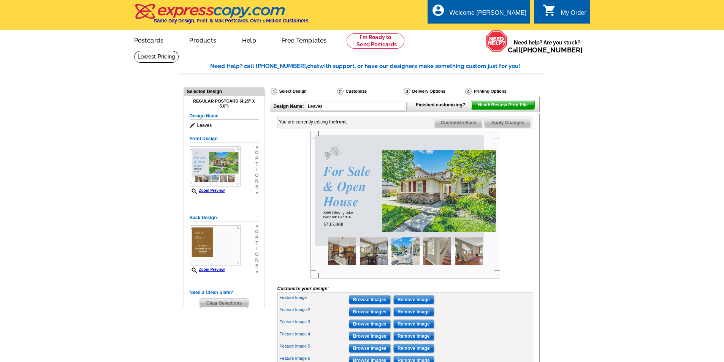
click at [512, 127] on span "Apply Changes" at bounding box center [508, 122] width 46 height 9
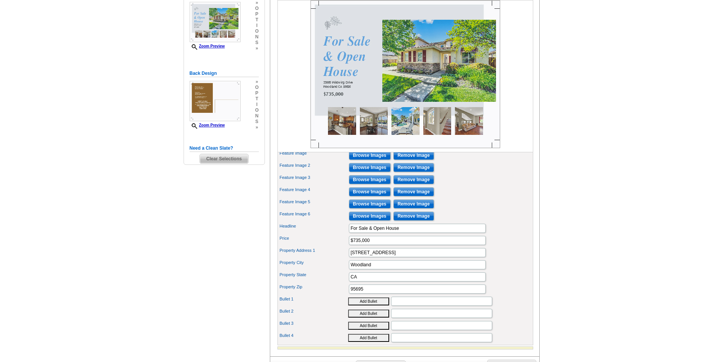
scroll to position [145, 0]
drag, startPoint x: 408, startPoint y: 240, endPoint x: 336, endPoint y: 237, distance: 72.3
click at [336, 234] on div "Headline For Sale & Open House" at bounding box center [405, 228] width 253 height 12
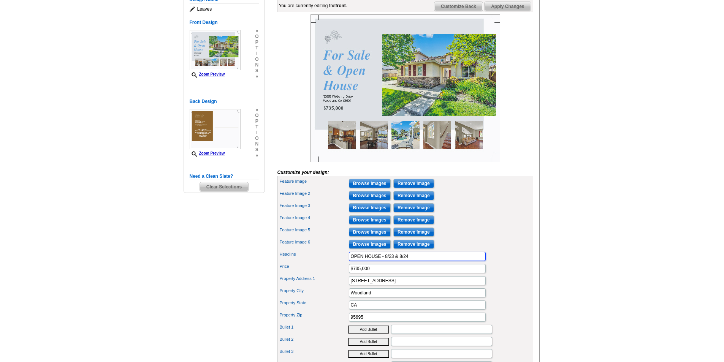
scroll to position [107, 0]
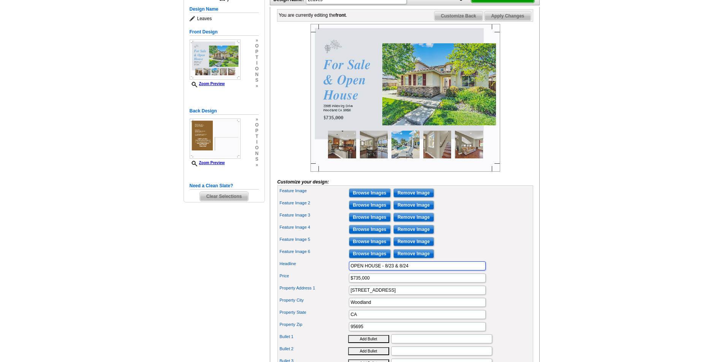
type input "OPEN HOUSE - 8/23 & 8/24"
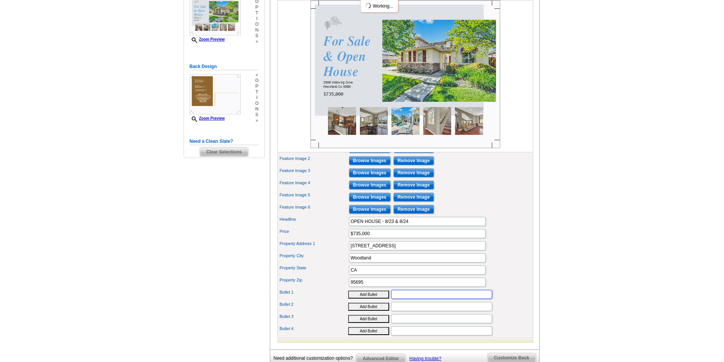
scroll to position [153, 0]
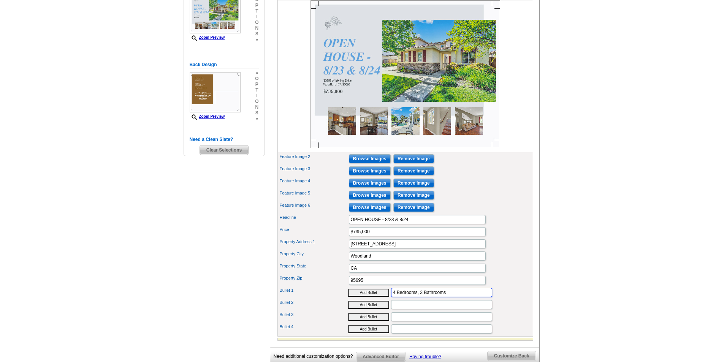
type input "4 Bedrooms, 3 Bathrooms"
click at [467, 310] on input "Bullet 2" at bounding box center [441, 304] width 101 height 9
type input "Spacious 3153 SqFt"
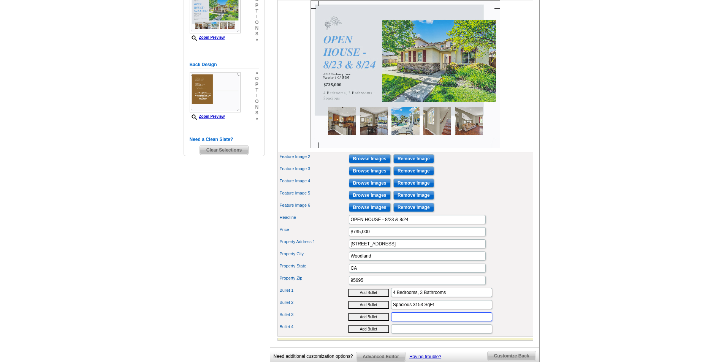
click at [405, 322] on input "Bullet 3" at bounding box center [441, 317] width 101 height 9
type input "Two Living Rooms Downstairs, Loft Upstairs"
click at [394, 334] on input "Bullet 4" at bounding box center [441, 329] width 101 height 9
type input "Pool, Spa, Golf Course"
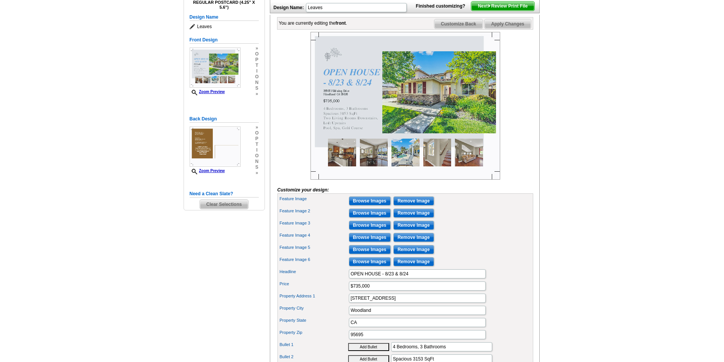
scroll to position [84, 0]
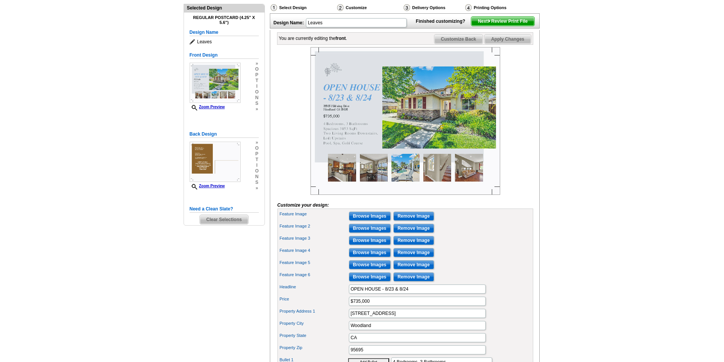
click at [501, 44] on span "Apply Changes" at bounding box center [508, 39] width 46 height 9
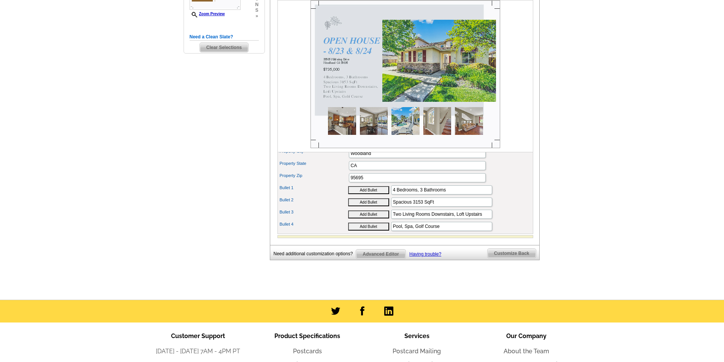
scroll to position [257, 0]
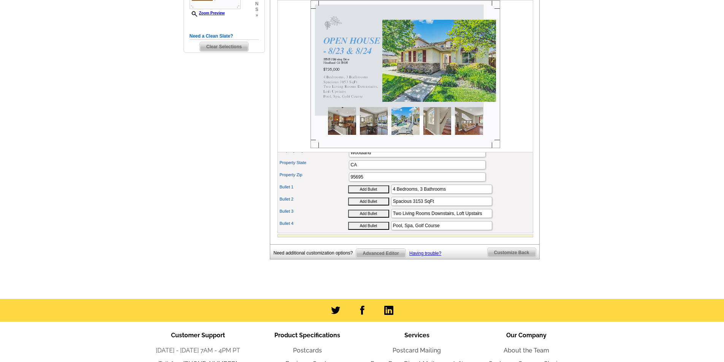
click at [511, 257] on span "Customize Back" at bounding box center [512, 252] width 48 height 9
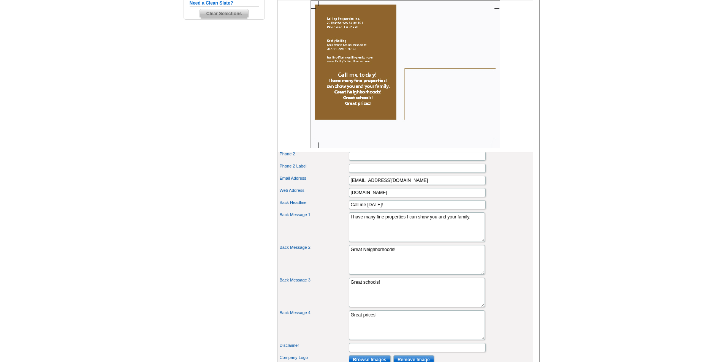
scroll to position [294, 0]
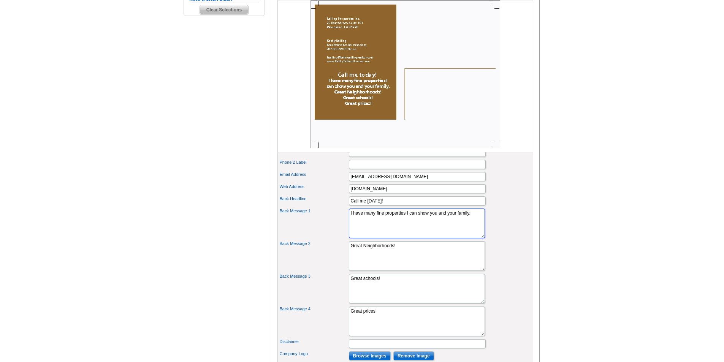
drag, startPoint x: 407, startPoint y: 226, endPoint x: 440, endPoint y: 235, distance: 33.6
click at [440, 235] on textarea "I have many fine properties I can show you and your family." at bounding box center [417, 224] width 136 height 30
type textarea "I have many fine properties available to show you!"
drag, startPoint x: 401, startPoint y: 258, endPoint x: 329, endPoint y: 257, distance: 71.9
click at [329, 257] on div "Back Message 2 Great Neighborhoods!" at bounding box center [405, 256] width 253 height 33
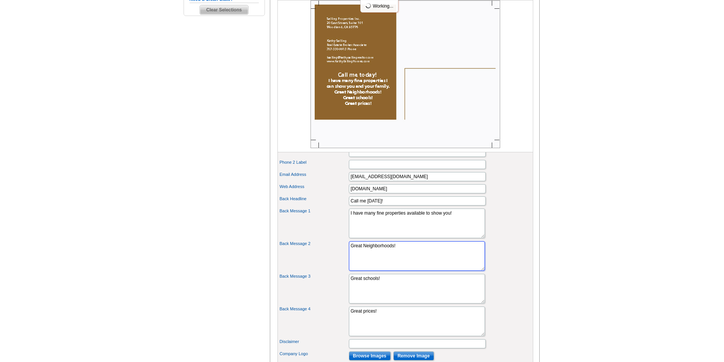
type textarea "E"
type textarea "Great Neighborhoods!"
click at [392, 292] on textarea "Great schools!" at bounding box center [417, 289] width 136 height 30
drag, startPoint x: 392, startPoint y: 292, endPoint x: 349, endPoint y: 289, distance: 43.8
click at [349, 289] on textarea "Great schools!" at bounding box center [417, 289] width 136 height 30
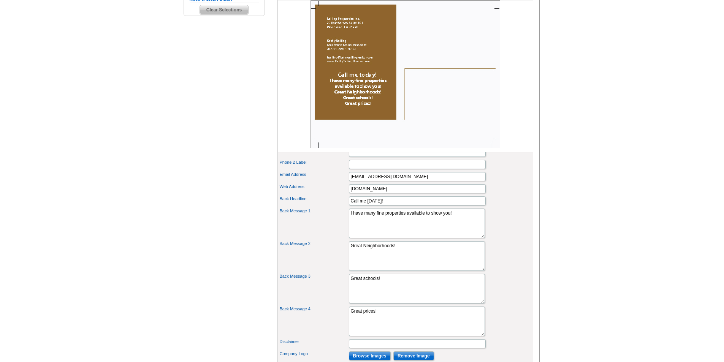
click at [498, 289] on div "Back Message 3 Great schools!" at bounding box center [405, 289] width 253 height 33
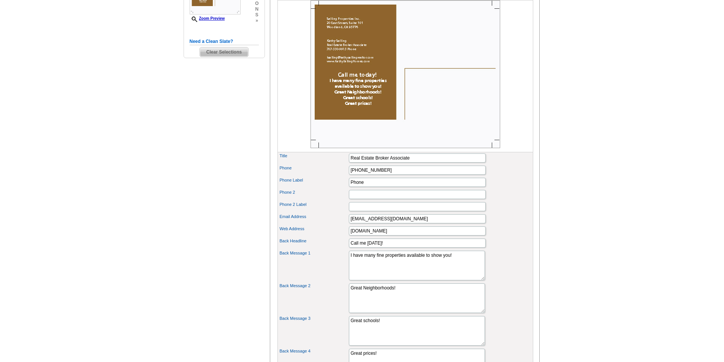
scroll to position [247, 0]
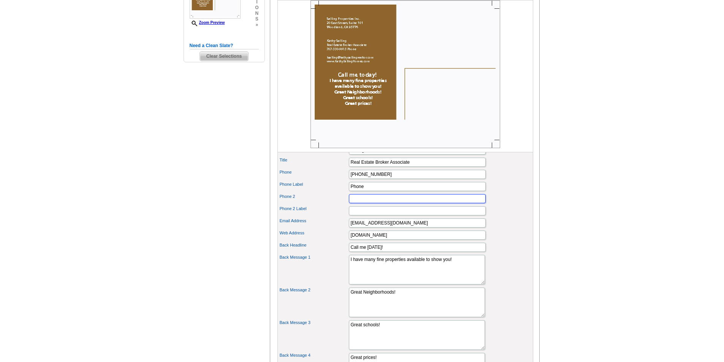
click at [425, 203] on input "Phone 2" at bounding box center [417, 198] width 137 height 9
click at [369, 203] on input "DRE Lic.#01925196" at bounding box center [417, 198] width 137 height 9
type input "DRE Lic. #01925196"
click at [511, 205] on div "Phone 2 DRE Lic. #01925196" at bounding box center [405, 199] width 253 height 12
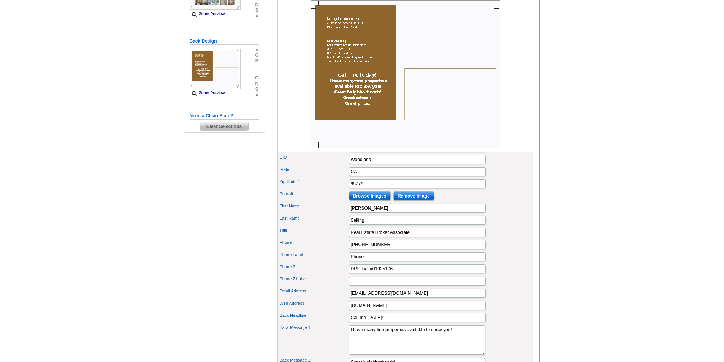
scroll to position [165, 0]
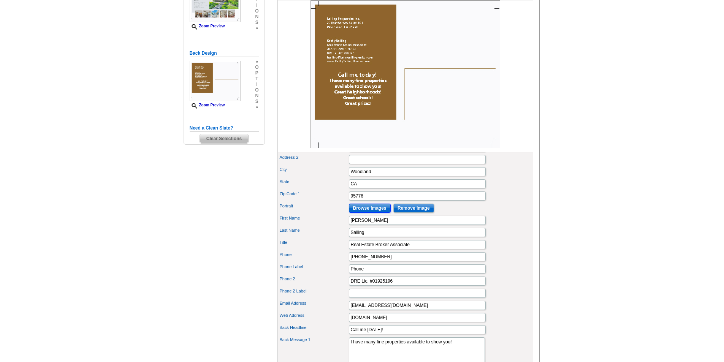
click at [361, 213] on input "Browse Images" at bounding box center [370, 208] width 42 height 9
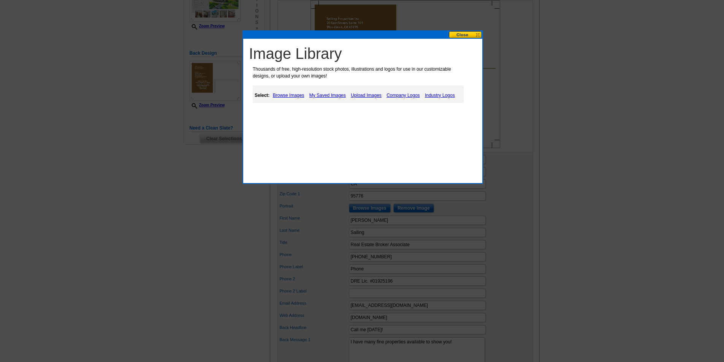
click at [318, 96] on link "My Saved Images" at bounding box center [328, 95] width 40 height 9
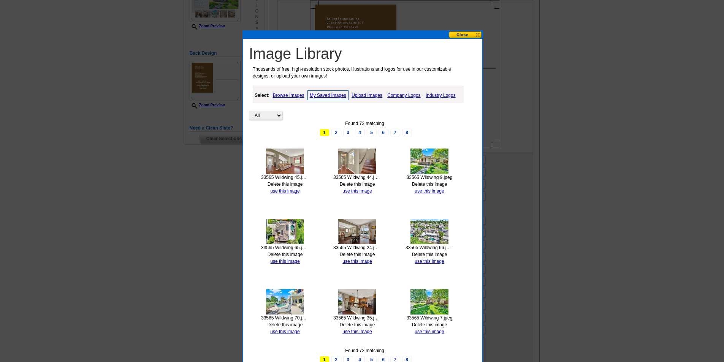
scroll to position [317, 0]
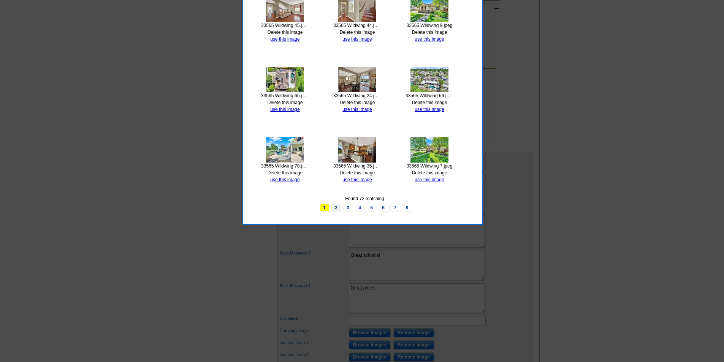
click at [333, 206] on link "2" at bounding box center [337, 208] width 10 height 8
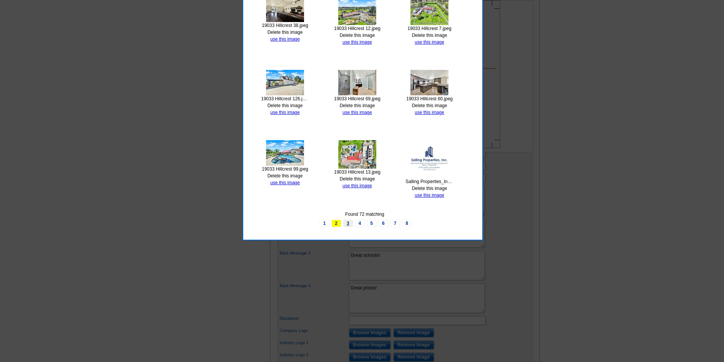
click at [347, 222] on link "3" at bounding box center [348, 224] width 10 height 8
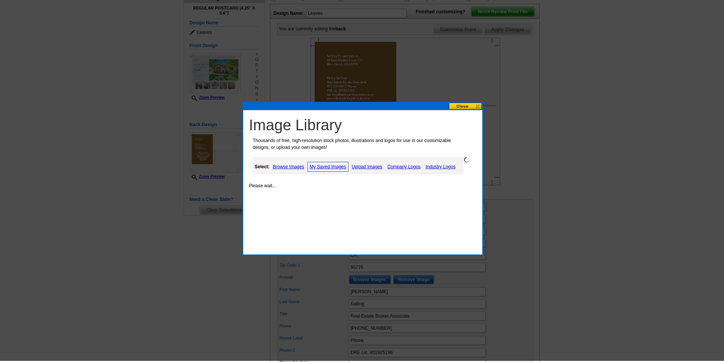
scroll to position [92, 0]
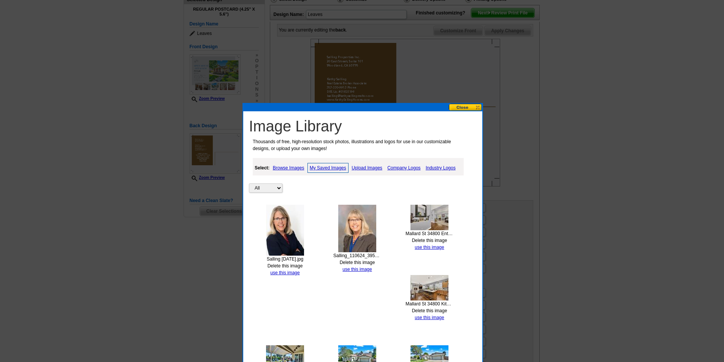
click at [292, 167] on link "Browse Images" at bounding box center [288, 168] width 35 height 9
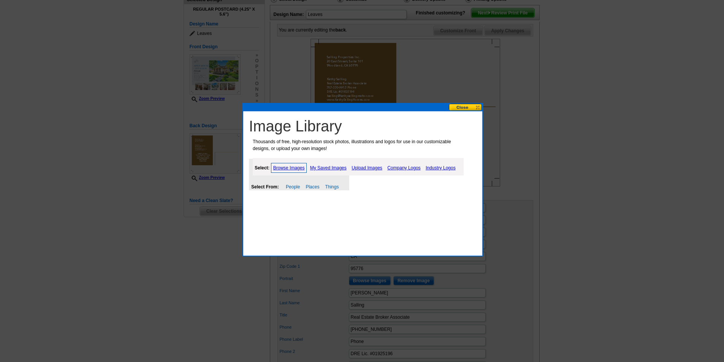
click at [338, 167] on link "My Saved Images" at bounding box center [328, 168] width 40 height 9
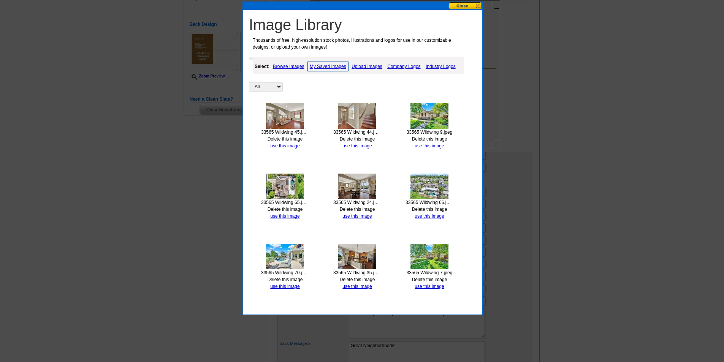
scroll to position [244, 0]
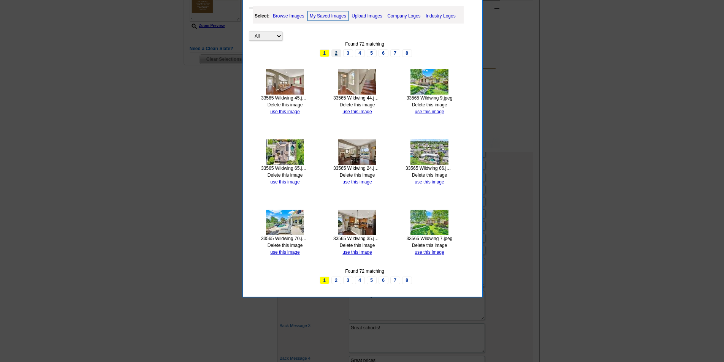
click at [335, 52] on link "2" at bounding box center [337, 53] width 10 height 8
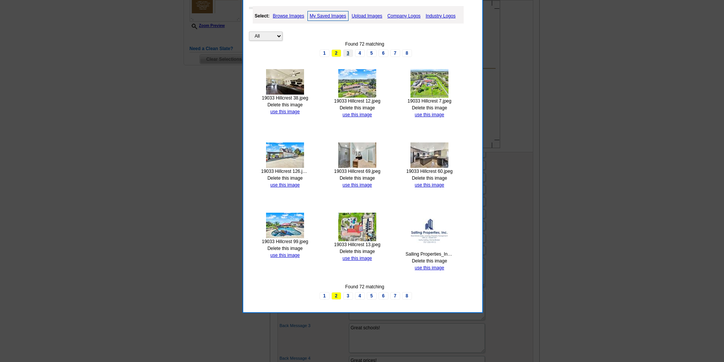
click at [348, 52] on link "3" at bounding box center [348, 53] width 10 height 8
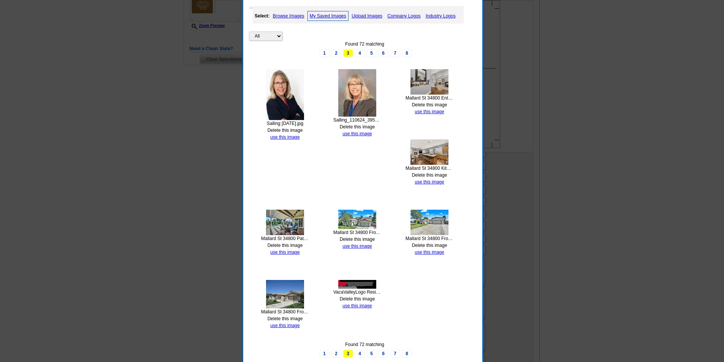
click at [284, 99] on img at bounding box center [285, 94] width 38 height 51
click at [288, 136] on link "use this image" at bounding box center [284, 137] width 29 height 5
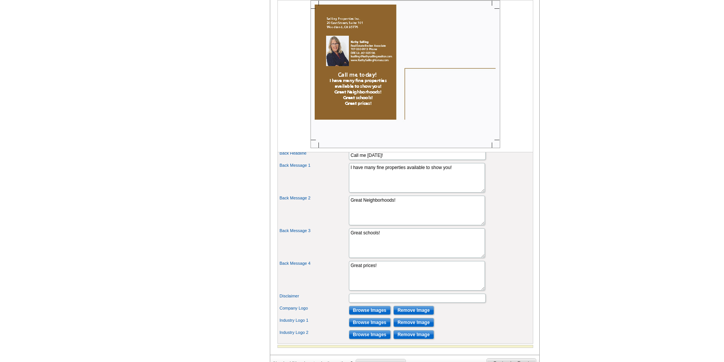
scroll to position [367, 0]
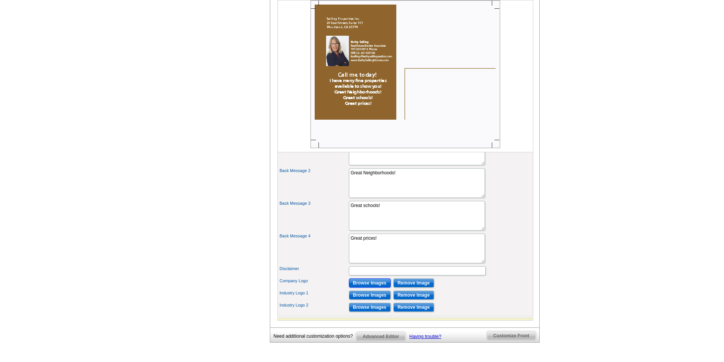
click at [370, 288] on input "Browse Images" at bounding box center [370, 283] width 42 height 9
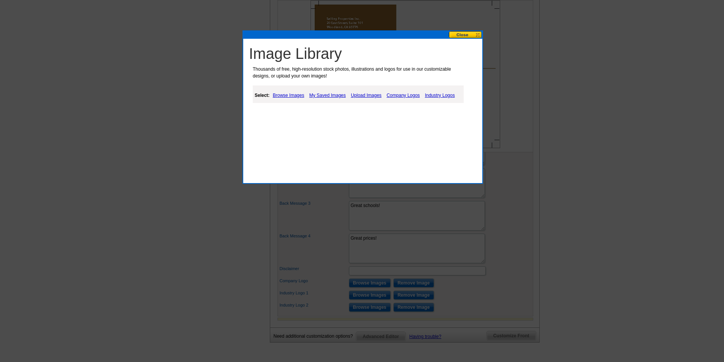
click at [317, 94] on link "My Saved Images" at bounding box center [328, 95] width 40 height 9
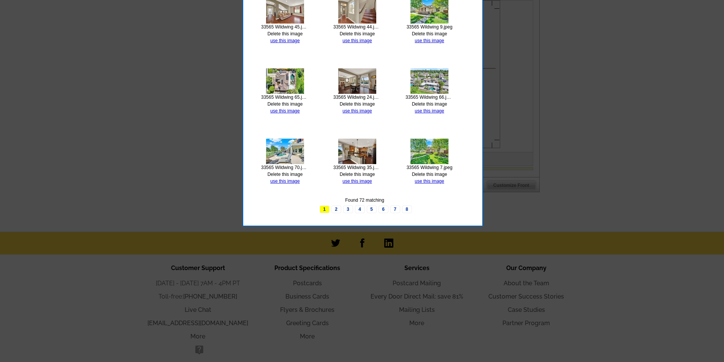
scroll to position [519, 0]
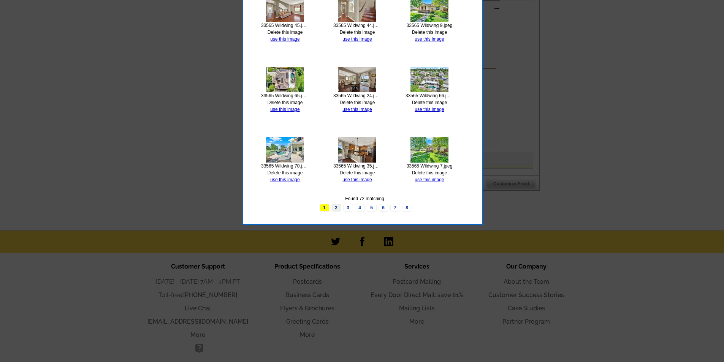
click at [337, 206] on link "2" at bounding box center [337, 208] width 10 height 8
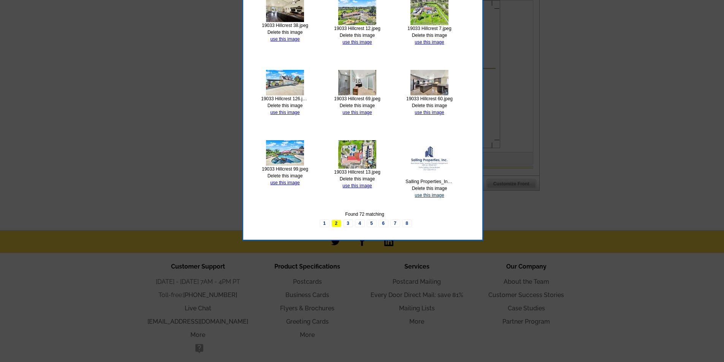
click at [427, 195] on link "use this image" at bounding box center [429, 195] width 29 height 5
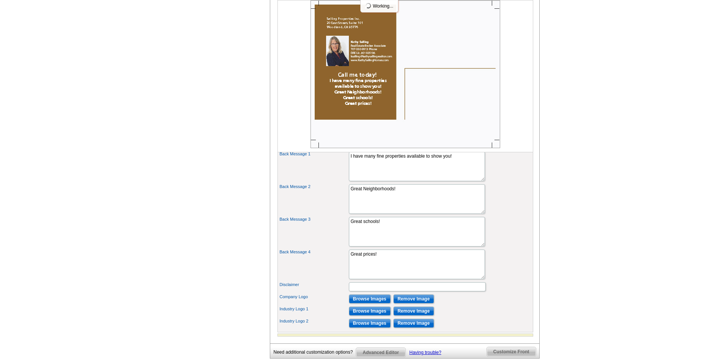
scroll to position [363, 0]
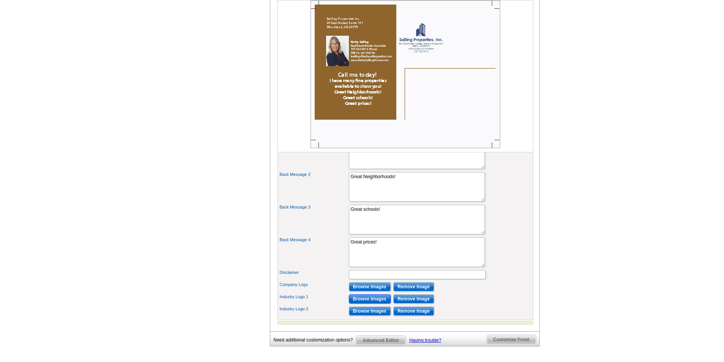
click at [370, 304] on input "Browse Images" at bounding box center [370, 299] width 42 height 9
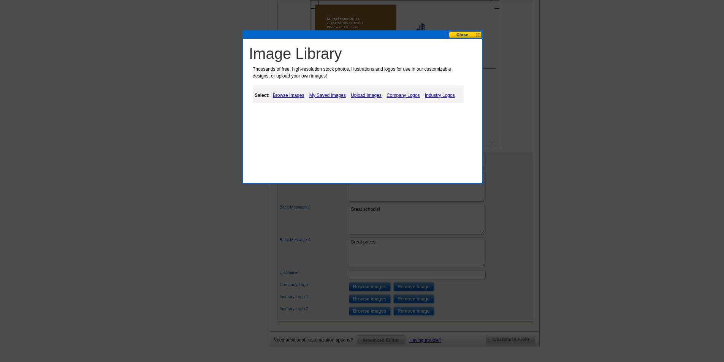
click at [298, 95] on link "Browse Images" at bounding box center [288, 95] width 35 height 9
click at [449, 94] on link "Industry Logos" at bounding box center [441, 95] width 34 height 9
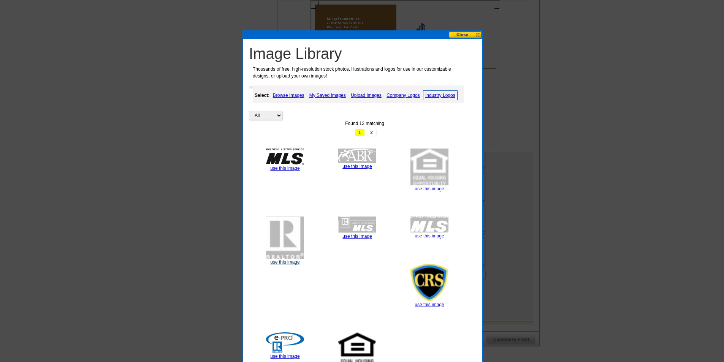
click at [290, 263] on link "use this image" at bounding box center [284, 262] width 29 height 5
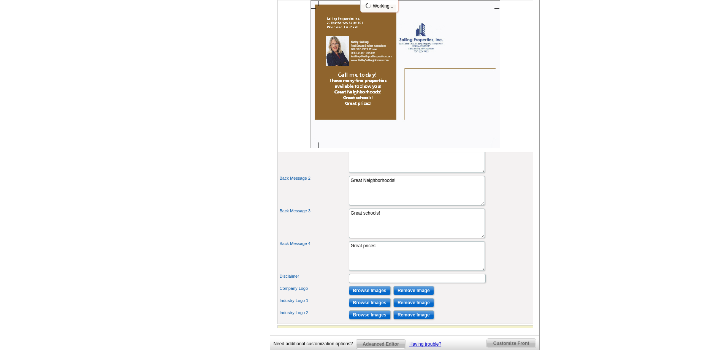
scroll to position [361, 0]
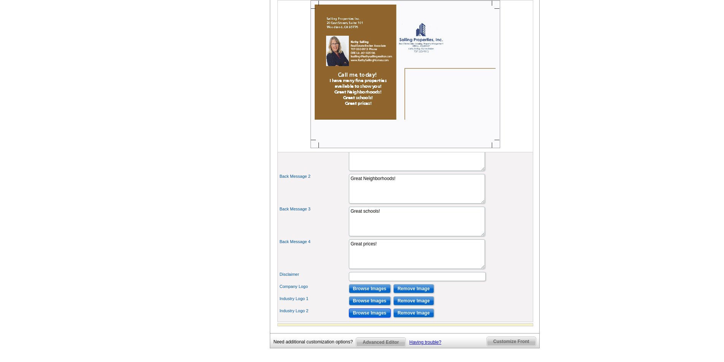
click at [364, 318] on input "Browse Images" at bounding box center [370, 313] width 42 height 9
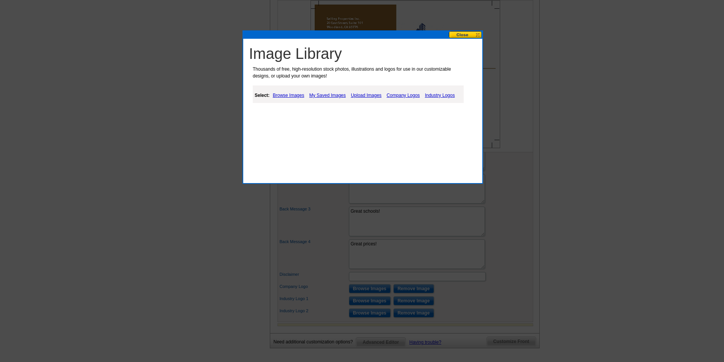
click at [446, 95] on link "Industry Logos" at bounding box center [440, 95] width 34 height 9
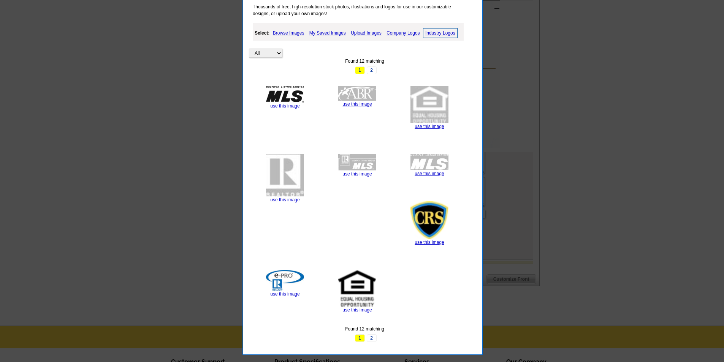
scroll to position [432, 0]
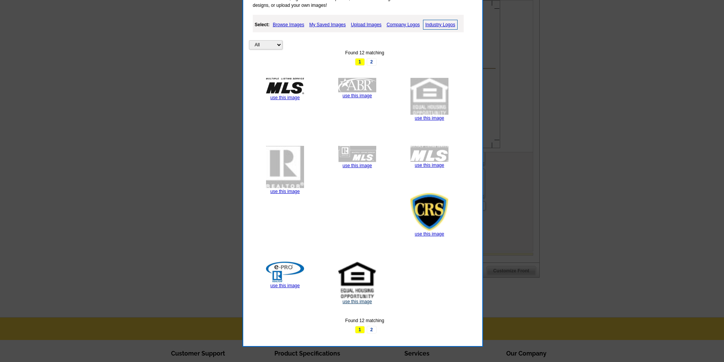
click at [345, 300] on link "use this image" at bounding box center [357, 301] width 29 height 5
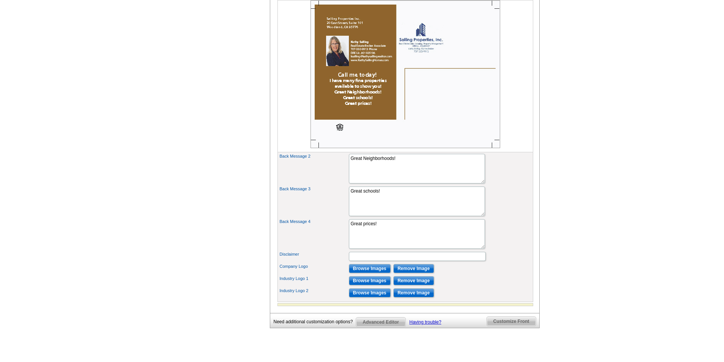
scroll to position [374, 0]
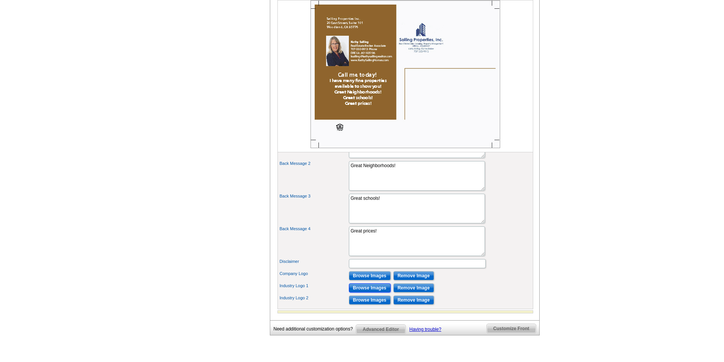
click at [375, 293] on input "Browse Images" at bounding box center [370, 288] width 42 height 9
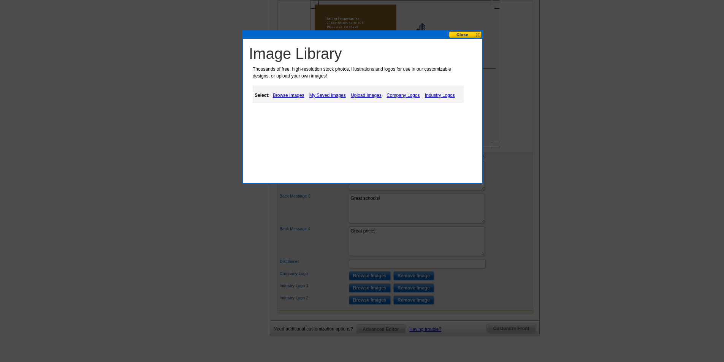
click at [434, 95] on link "Industry Logos" at bounding box center [440, 95] width 34 height 9
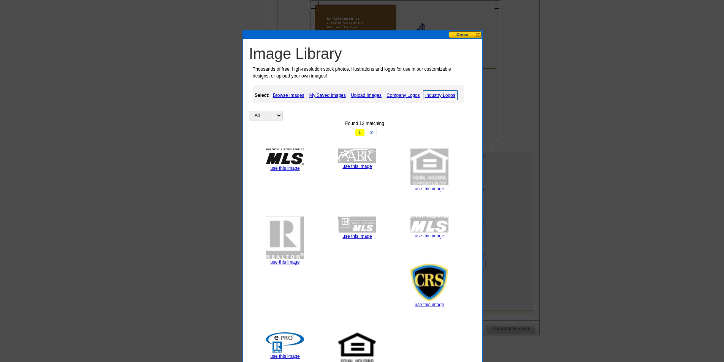
scroll to position [450, 0]
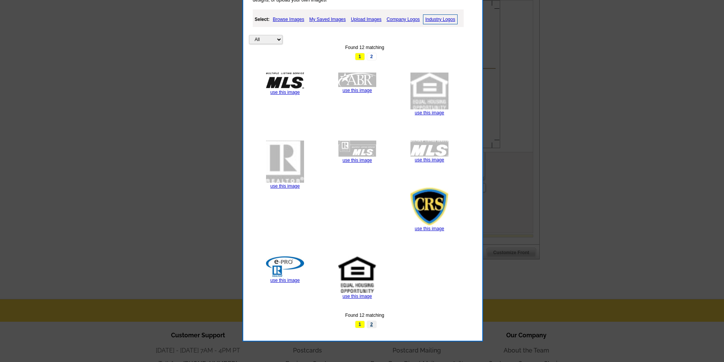
click at [372, 322] on link "2" at bounding box center [372, 325] width 10 height 8
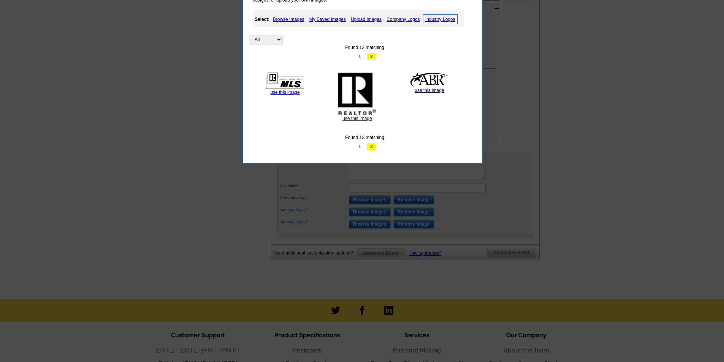
click at [363, 119] on link "use this image" at bounding box center [357, 118] width 29 height 5
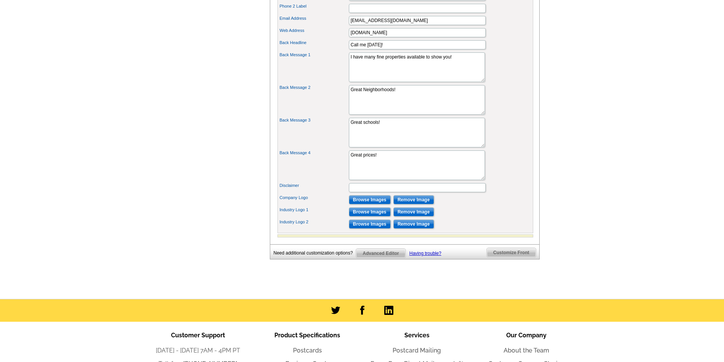
scroll to position [0, 0]
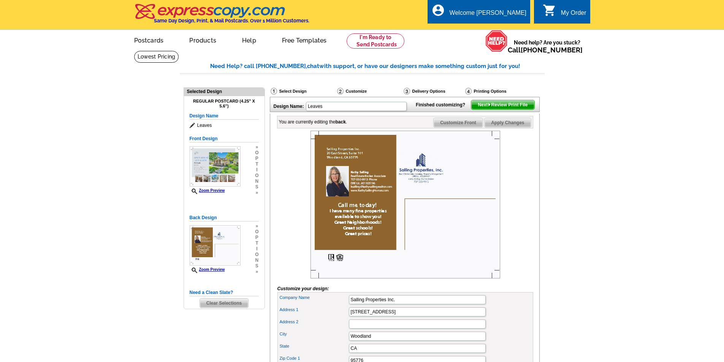
click at [506, 127] on span "Apply Changes" at bounding box center [508, 122] width 46 height 9
click at [503, 110] on span "Next Review Print File" at bounding box center [503, 104] width 63 height 9
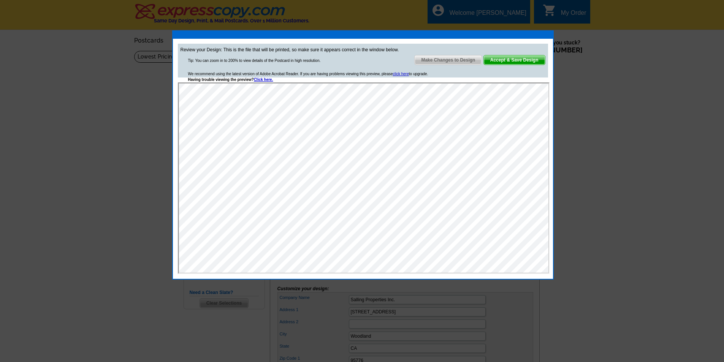
click at [528, 60] on span "Accept & Save Design" at bounding box center [514, 60] width 61 height 9
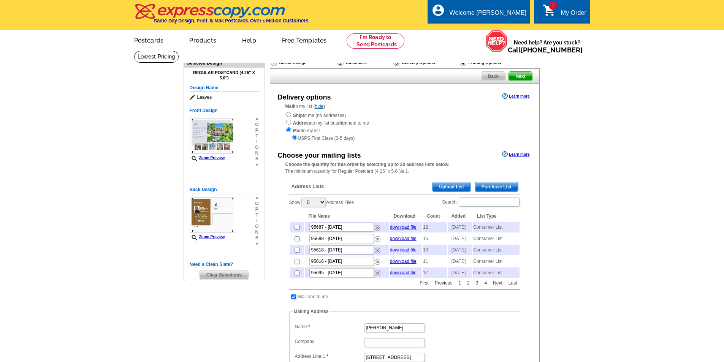
click at [459, 287] on link "1" at bounding box center [460, 283] width 6 height 7
click at [460, 287] on link "1" at bounding box center [460, 283] width 6 height 7
click at [468, 287] on link "2" at bounding box center [468, 283] width 6 height 7
click at [459, 287] on link "1" at bounding box center [460, 283] width 6 height 7
click at [468, 287] on link "2" at bounding box center [468, 283] width 6 height 7
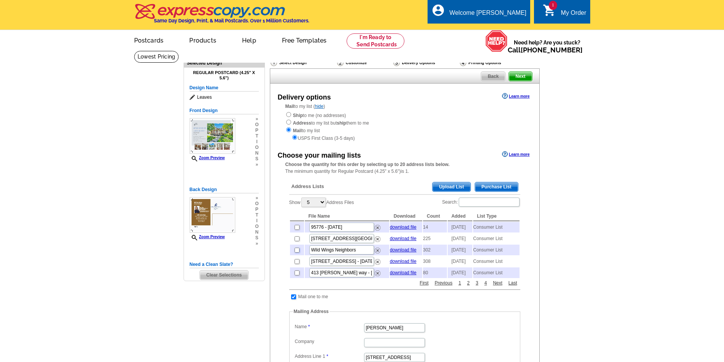
click at [297, 253] on input "checkbox" at bounding box center [297, 250] width 5 height 5
checkbox input "true"
click at [298, 264] on input "checkbox" at bounding box center [297, 261] width 5 height 5
checkbox input "true"
click at [297, 276] on input "checkbox" at bounding box center [297, 273] width 5 height 5
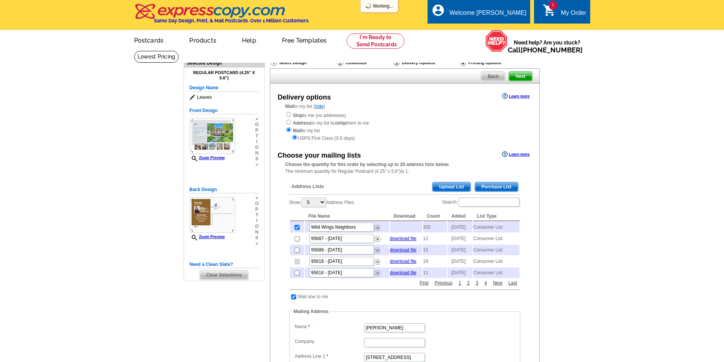
checkbox input "true"
click at [297, 276] on input "checkbox" at bounding box center [297, 273] width 5 height 5
checkbox input "true"
click at [501, 287] on link "Next" at bounding box center [497, 283] width 13 height 7
click at [298, 230] on input "checkbox" at bounding box center [297, 227] width 5 height 5
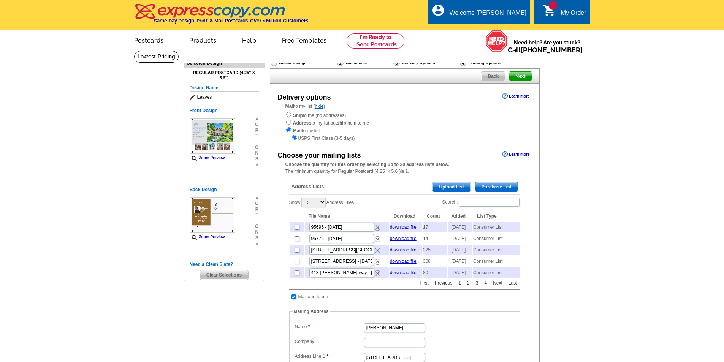
checkbox input "true"
click at [297, 241] on input "checkbox" at bounding box center [297, 239] width 5 height 5
checkbox input "true"
click at [298, 253] on input "checkbox" at bounding box center [297, 250] width 5 height 5
checkbox input "true"
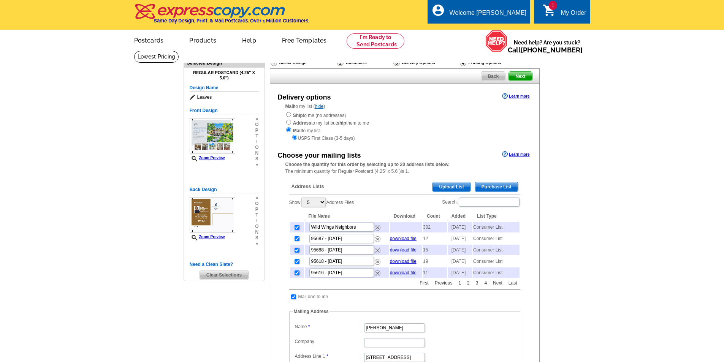
click at [497, 287] on link "Next" at bounding box center [497, 283] width 13 height 7
click at [297, 241] on input "checkbox" at bounding box center [297, 239] width 5 height 5
checkbox input "true"
click at [499, 287] on link "Next" at bounding box center [497, 283] width 13 height 7
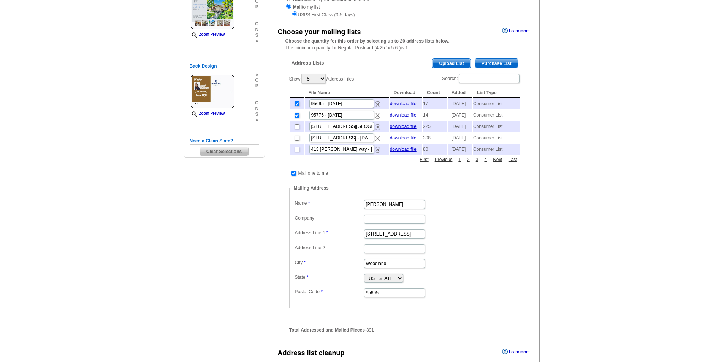
scroll to position [121, 0]
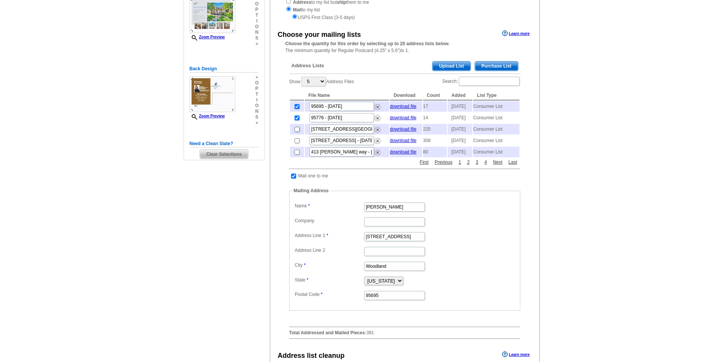
click at [296, 132] on input "checkbox" at bounding box center [297, 129] width 5 height 5
checkbox input "true"
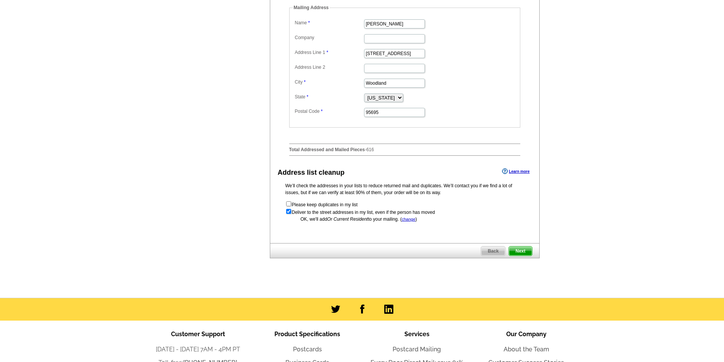
scroll to position [307, 0]
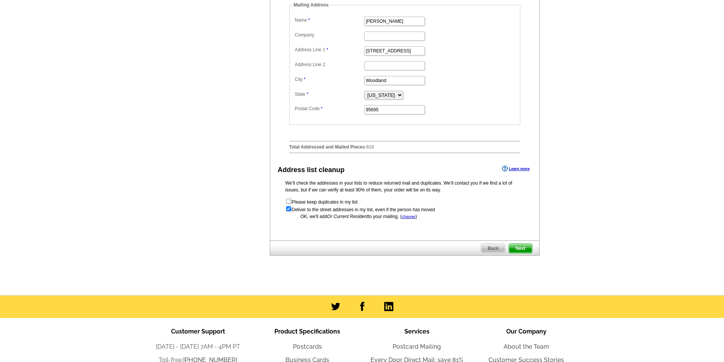
click at [522, 253] on span "Next" at bounding box center [520, 248] width 23 height 9
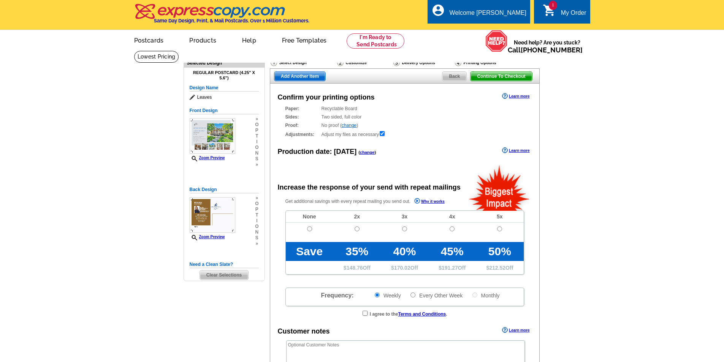
radio input "false"
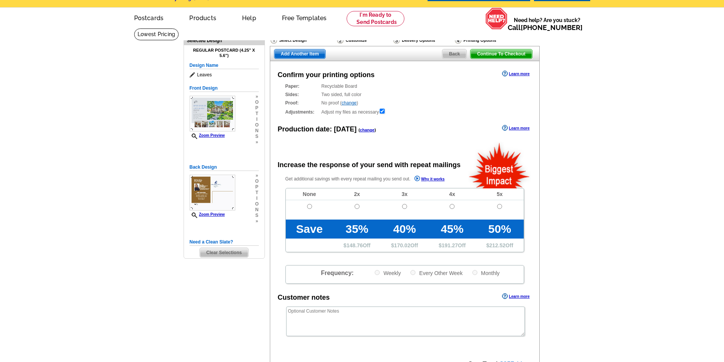
scroll to position [19, 0]
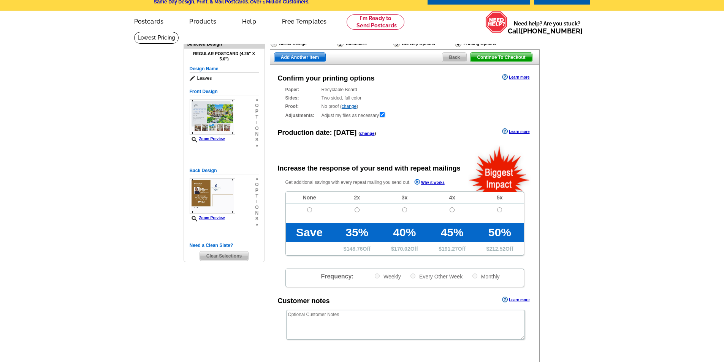
click at [460, 59] on span "Back" at bounding box center [455, 57] width 24 height 9
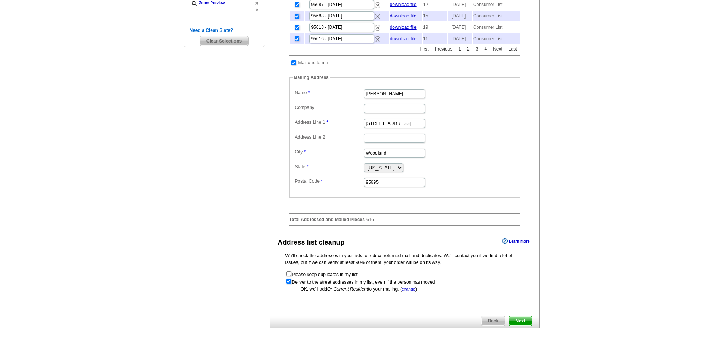
scroll to position [242, 0]
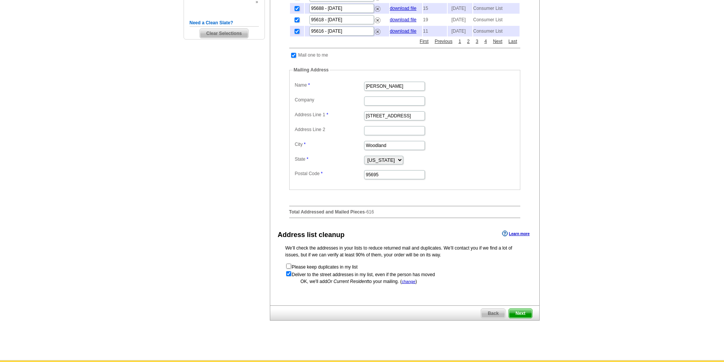
click at [516, 318] on span "Next" at bounding box center [520, 313] width 23 height 9
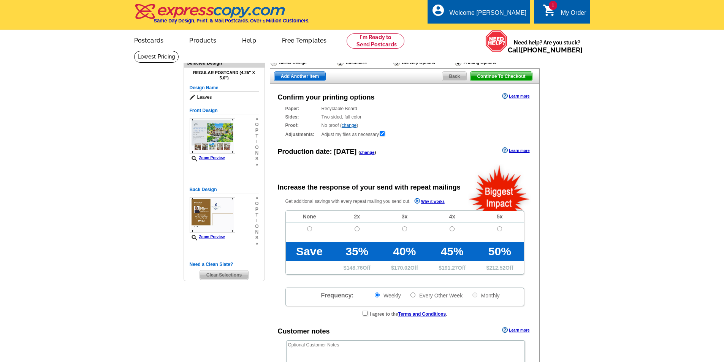
radio input "false"
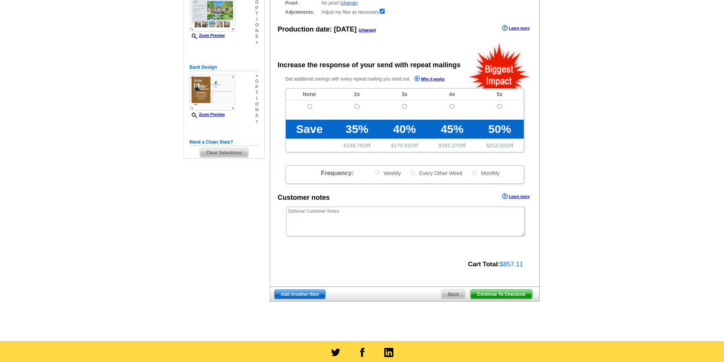
scroll to position [178, 0]
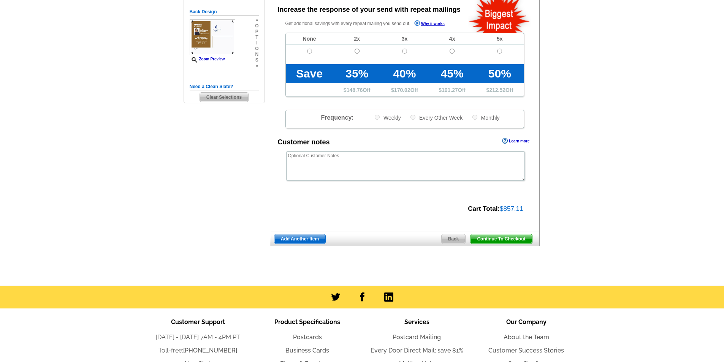
click at [507, 239] on span "Continue To Checkout" at bounding box center [501, 239] width 61 height 9
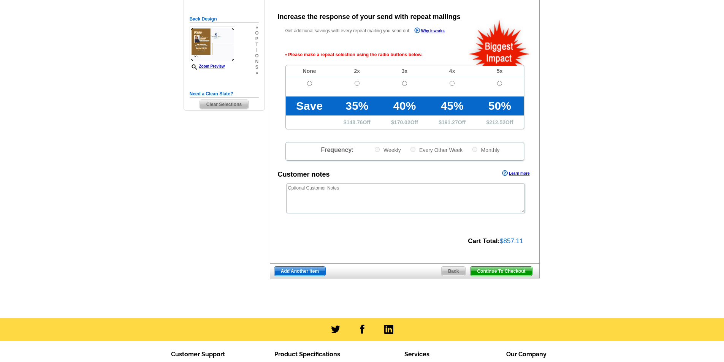
scroll to position [170, 0]
click at [310, 84] on input "radio" at bounding box center [309, 83] width 5 height 5
radio input "true"
click at [518, 272] on span "Continue To Checkout" at bounding box center [501, 271] width 61 height 9
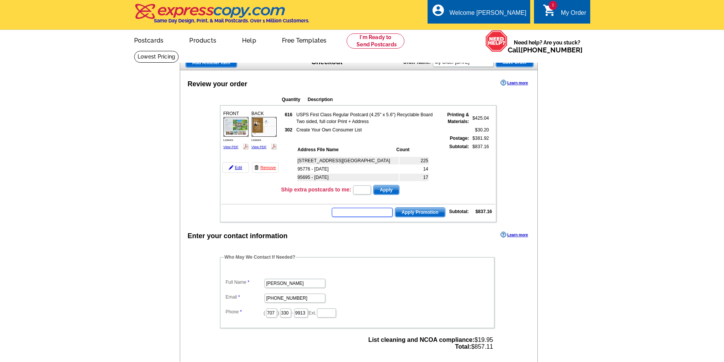
click at [384, 214] on input "text" at bounding box center [362, 212] width 61 height 9
type input "GROW0825"
click at [424, 212] on span "Apply Promotion" at bounding box center [420, 212] width 50 height 9
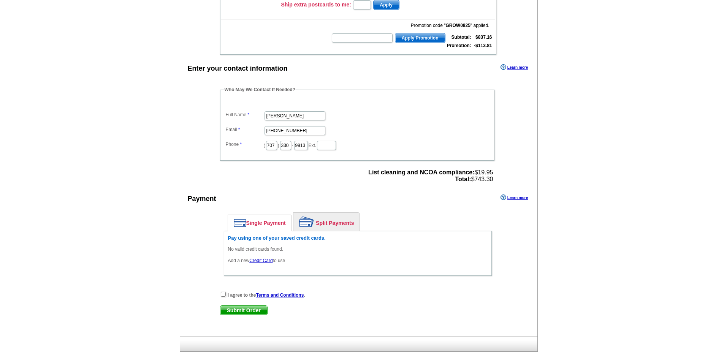
scroll to position [212, 0]
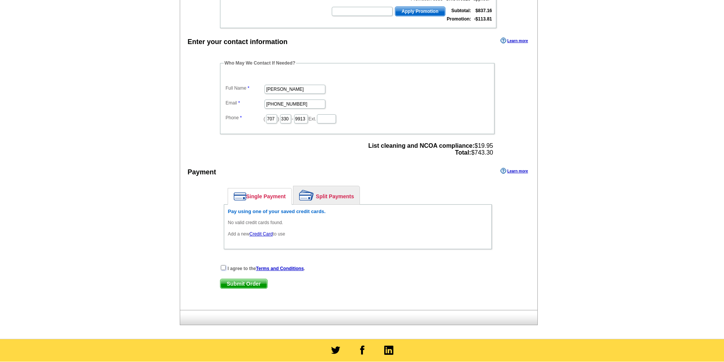
click at [224, 269] on input "checkbox" at bounding box center [223, 267] width 5 height 5
checkbox input "true"
click at [273, 197] on link "Single Payment" at bounding box center [260, 197] width 64 height 16
click at [262, 233] on link "Credit Card" at bounding box center [260, 234] width 23 height 5
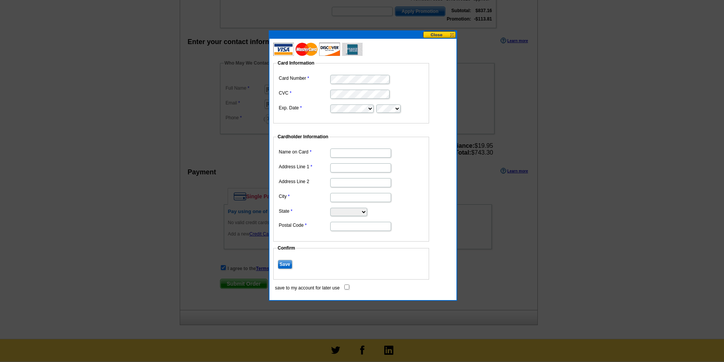
type input "[PERSON_NAME]"
click at [370, 168] on input "Address Line 1" at bounding box center [360, 168] width 61 height 9
type input "[STREET_ADDRESS]"
type input "Woodland"
select select "CA"
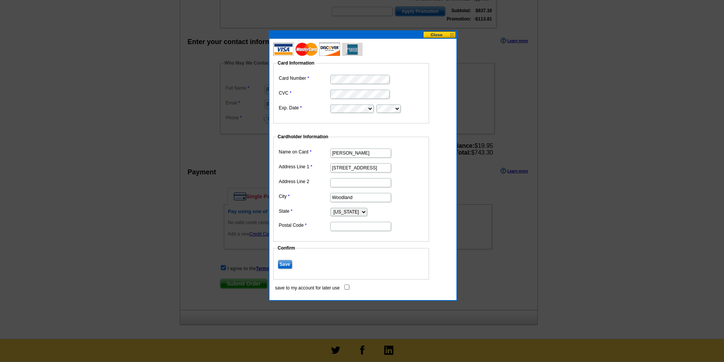
type input "95695"
click at [289, 264] on input "Save" at bounding box center [285, 264] width 14 height 9
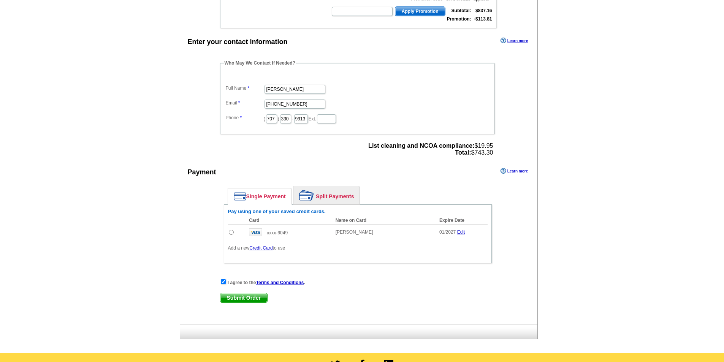
click at [229, 232] on input "radio" at bounding box center [231, 232] width 5 height 5
radio input "true"
click at [252, 297] on span "Submit Order" at bounding box center [244, 298] width 47 height 9
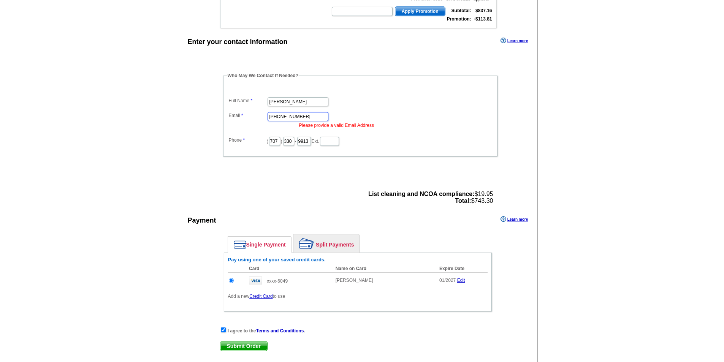
drag, startPoint x: 303, startPoint y: 114, endPoint x: 243, endPoint y: 116, distance: 60.9
click at [243, 116] on dl "Full Name Kathy Salling Email 707-330-9913 Please provide a valid Email Address…" at bounding box center [360, 116] width 267 height 61
type input "[EMAIL_ADDRESS][DOMAIN_NAME]"
click at [258, 346] on span "Submit Order" at bounding box center [244, 346] width 47 height 9
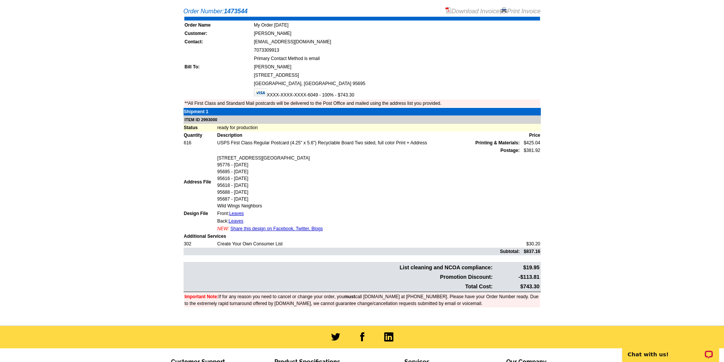
scroll to position [168, 0]
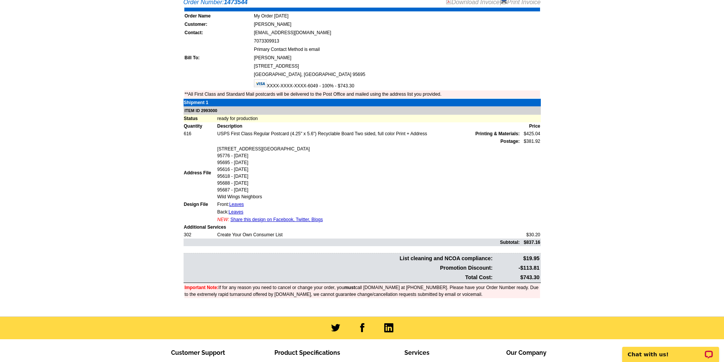
click at [274, 221] on link "Share this design on Facebook, Twitter, Blogs" at bounding box center [276, 219] width 92 height 5
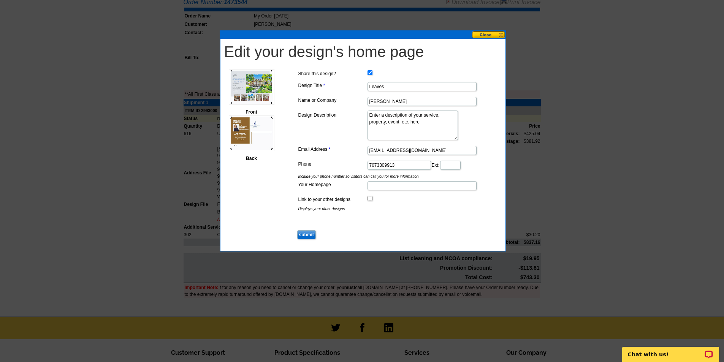
click at [500, 34] on button at bounding box center [488, 34] width 33 height 7
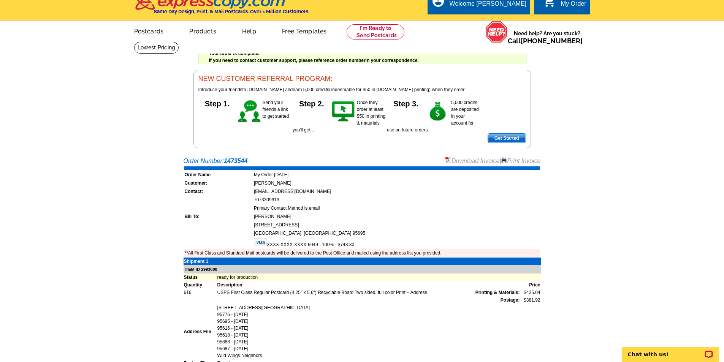
scroll to position [0, 0]
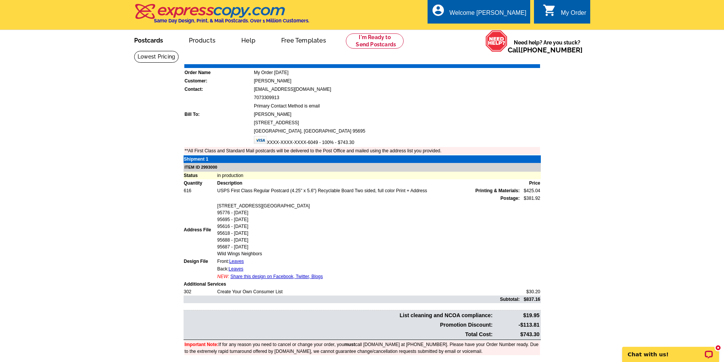
click at [144, 42] on link "Postcards" at bounding box center [148, 40] width 53 height 18
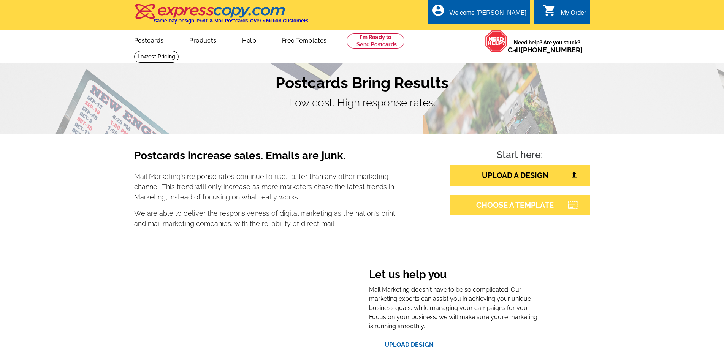
click at [530, 203] on link "CHOOSE A TEMPLATE" at bounding box center [520, 205] width 141 height 21
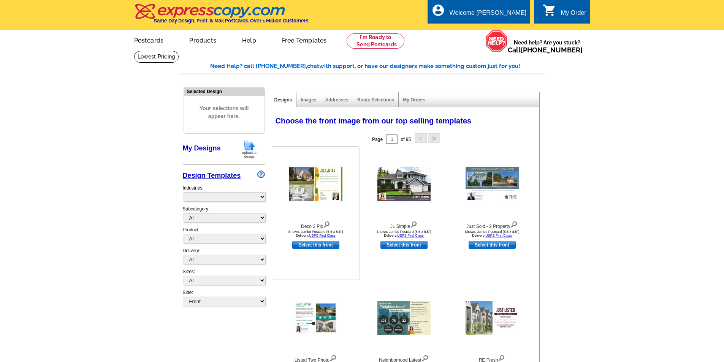
select select "785"
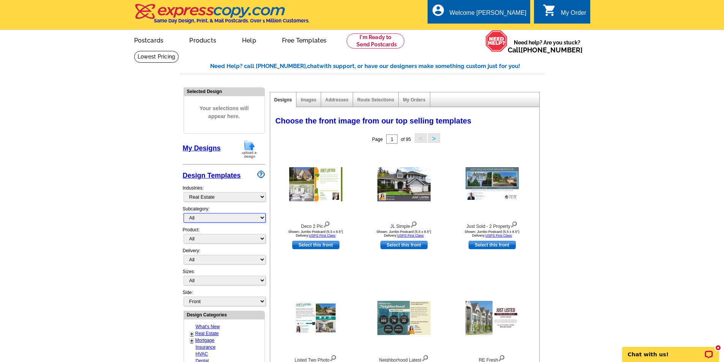
click at [257, 219] on select "All RE/MAX® Referrals [PERSON_NAME]® Berkshire Hathaway Home Services Century 2…" at bounding box center [225, 218] width 82 height 10
click at [245, 241] on select "All Postcards Letters and flyers Business Cards Door Hangers Greeting Cards" at bounding box center [225, 239] width 82 height 10
select select "1"
click at [184, 235] on select "All Postcards Letters and flyers Business Cards Door Hangers Greeting Cards" at bounding box center [225, 239] width 82 height 10
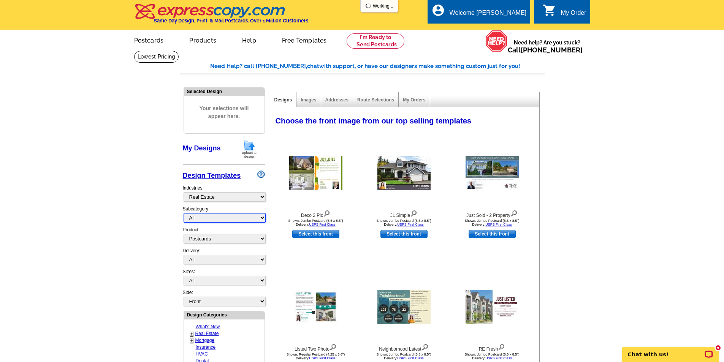
click at [242, 218] on select "All RE/MAX® Referrals Keller Williams® Berkshire Hathaway Home Services Century…" at bounding box center [225, 218] width 82 height 10
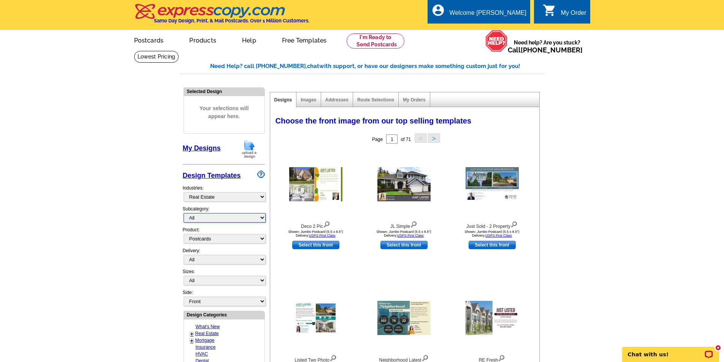
select select "792"
click at [184, 214] on select "All RE/MAX® Referrals Keller Williams® Berkshire Hathaway Home Services Century…" at bounding box center [225, 218] width 82 height 10
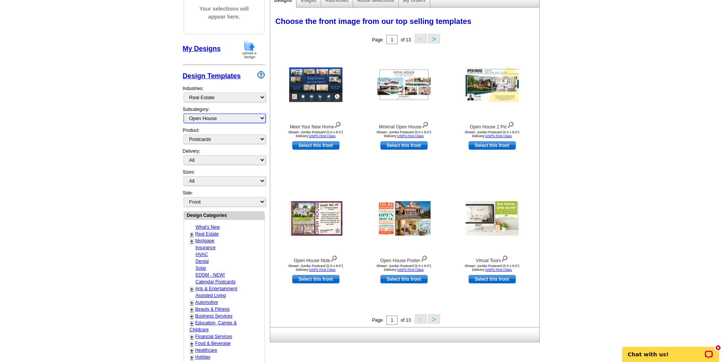
scroll to position [113, 0]
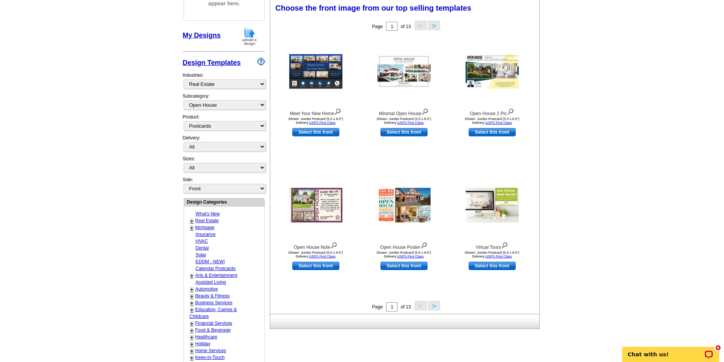
click at [433, 308] on button ">" at bounding box center [434, 306] width 12 height 10
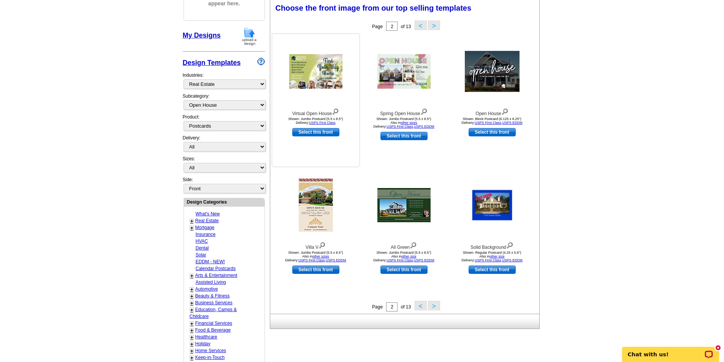
click at [318, 132] on link "Select this front" at bounding box center [315, 132] width 47 height 8
select select "2"
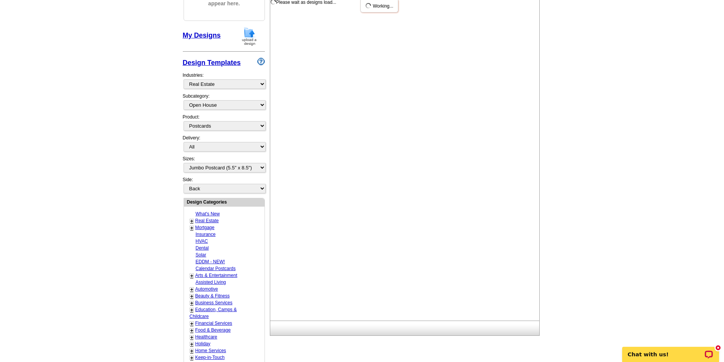
scroll to position [0, 0]
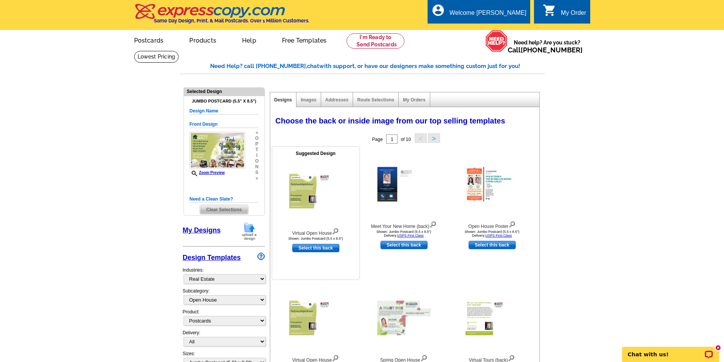
click at [306, 250] on link "Select this back" at bounding box center [315, 248] width 47 height 8
select select "front"
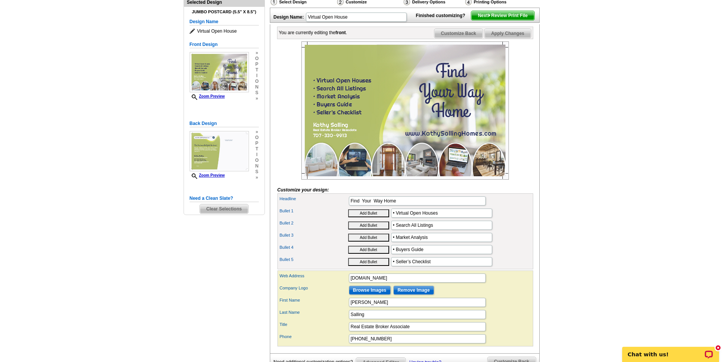
scroll to position [71, 0]
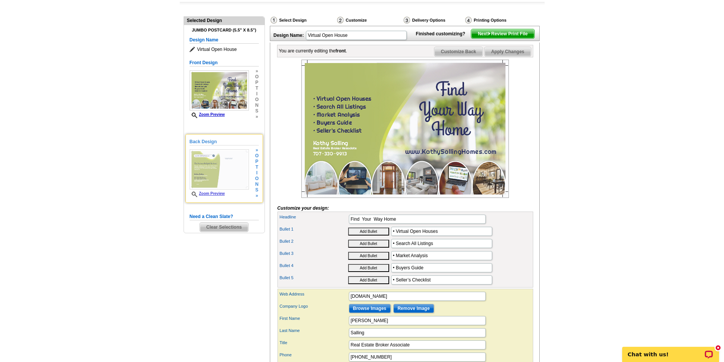
click at [210, 195] on link "Zoom Preview" at bounding box center [207, 194] width 35 height 4
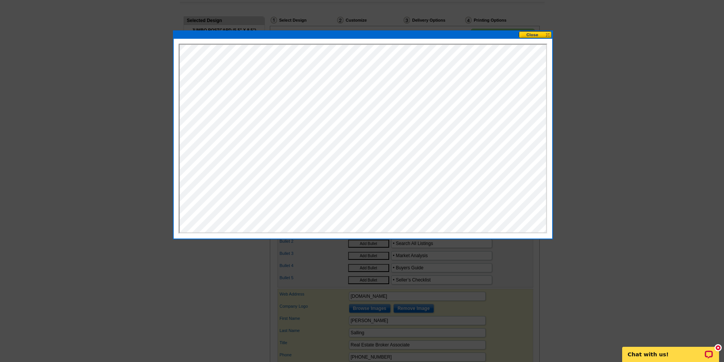
scroll to position [0, 0]
click at [539, 34] on button at bounding box center [535, 34] width 33 height 7
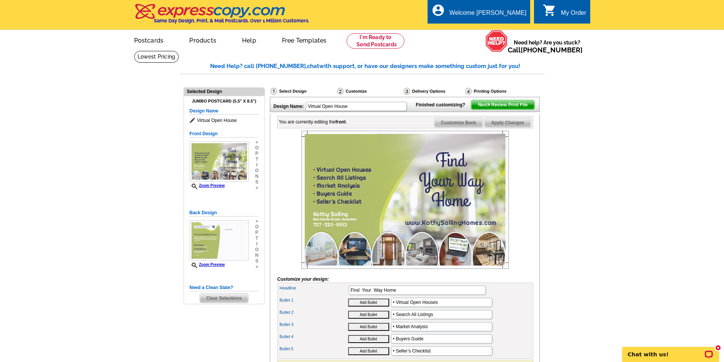
click at [295, 92] on div "Select Design" at bounding box center [303, 92] width 67 height 10
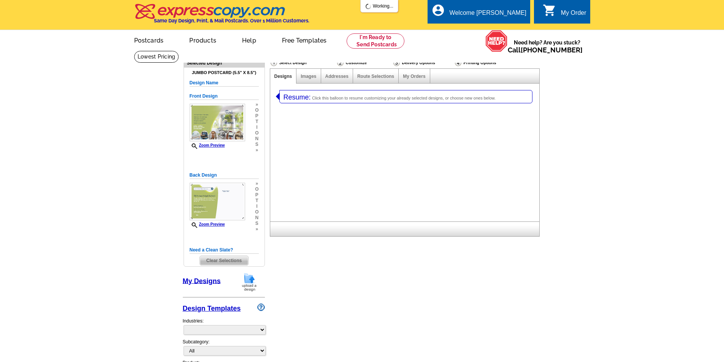
select select "1"
select select "2"
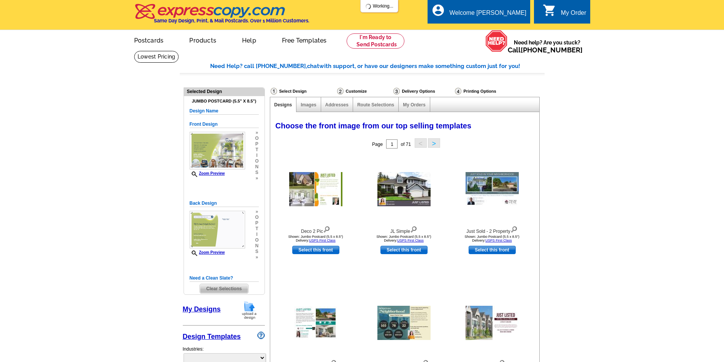
select select "785"
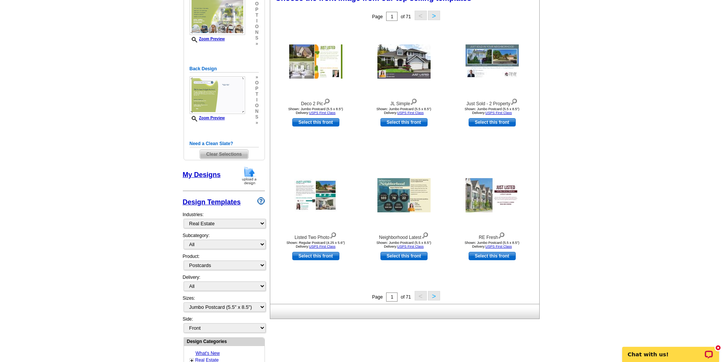
scroll to position [145, 0]
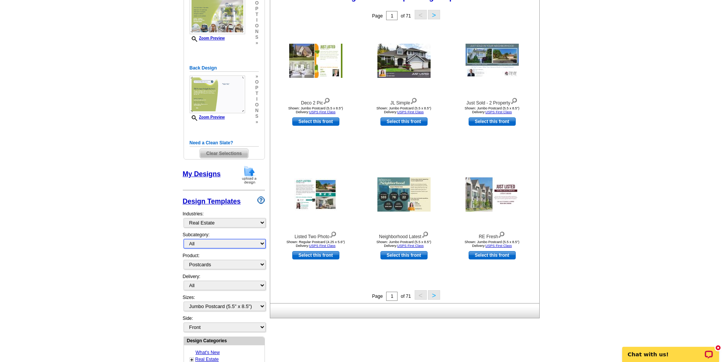
click at [210, 246] on select "All RE/MAX® Referrals [PERSON_NAME]® Berkshire Hathaway Home Services Century 2…" at bounding box center [225, 244] width 82 height 10
select select "792"
click at [184, 240] on select "All RE/MAX® Referrals [PERSON_NAME]® Berkshire Hathaway Home Services Century 2…" at bounding box center [225, 244] width 82 height 10
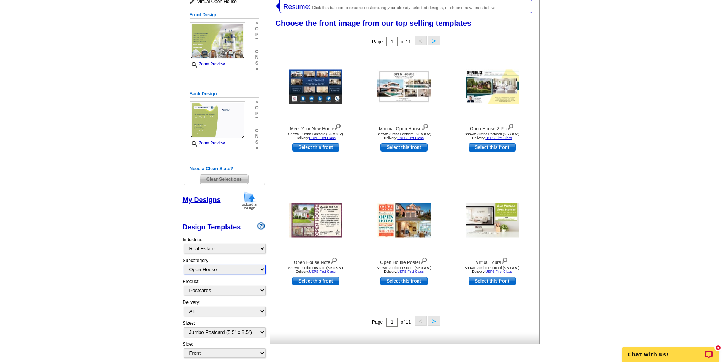
scroll to position [118, 0]
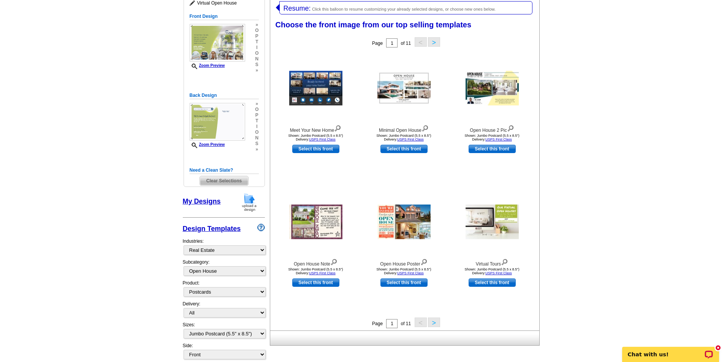
click at [434, 324] on button ">" at bounding box center [434, 323] width 12 height 10
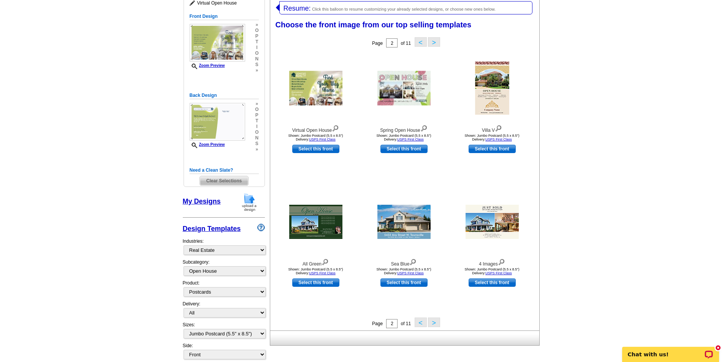
click at [435, 324] on button ">" at bounding box center [434, 323] width 12 height 10
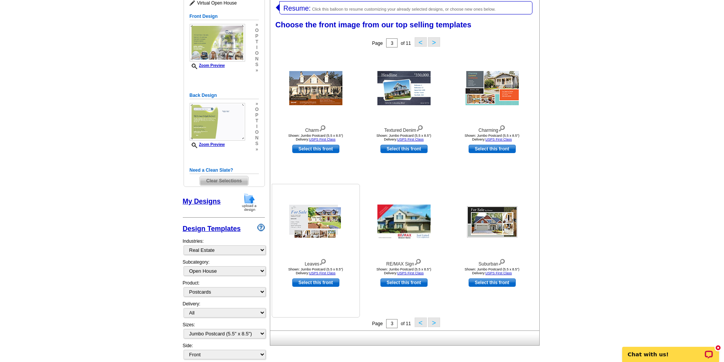
click at [302, 283] on link "Select this front" at bounding box center [315, 283] width 47 height 8
select select "back"
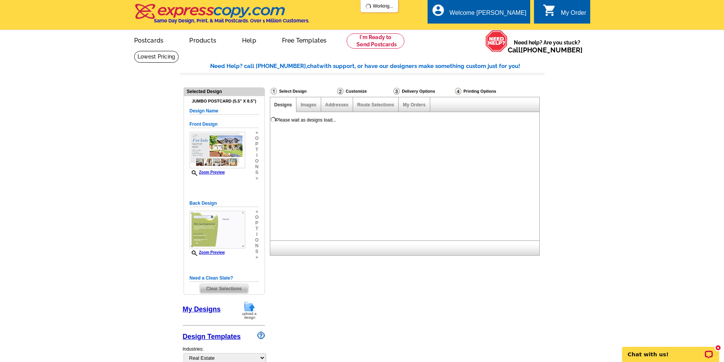
scroll to position [0, 0]
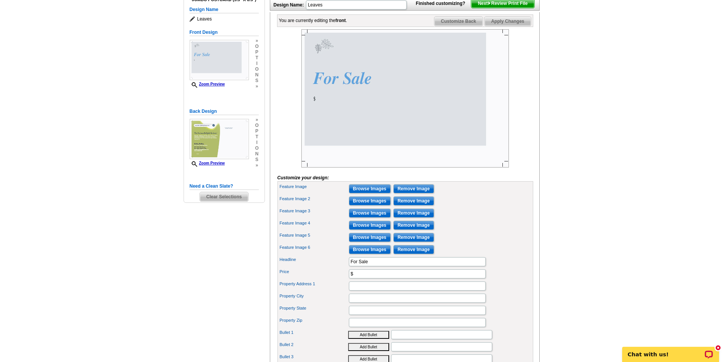
scroll to position [122, 0]
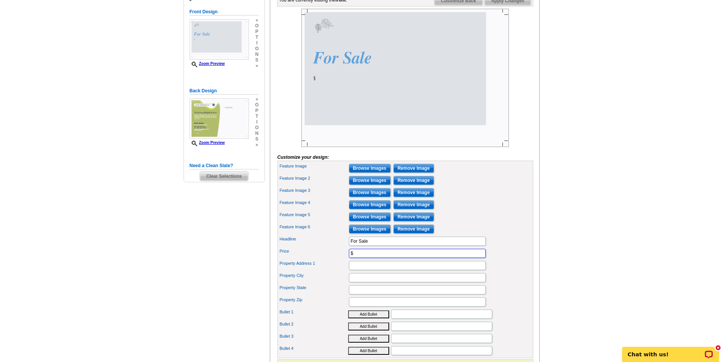
click at [383, 258] on input "$" at bounding box center [417, 253] width 137 height 9
type input "$799,500"
click at [383, 173] on input "Browse Images" at bounding box center [370, 168] width 42 height 9
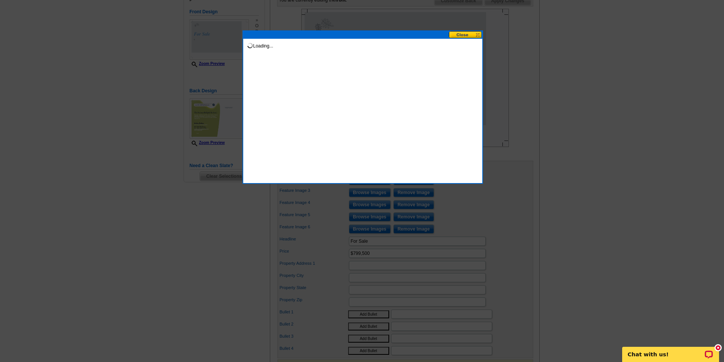
scroll to position [0, 0]
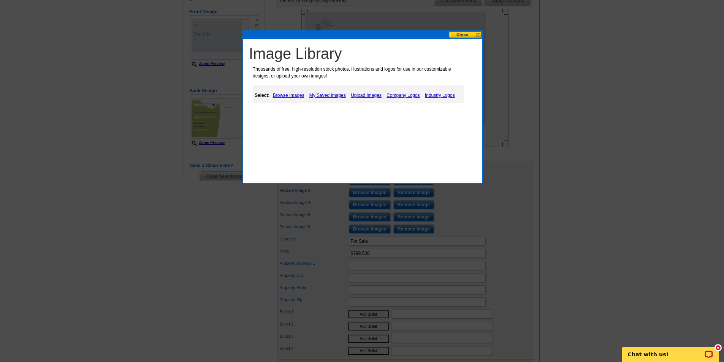
click at [364, 94] on link "Upload Images" at bounding box center [366, 95] width 35 height 9
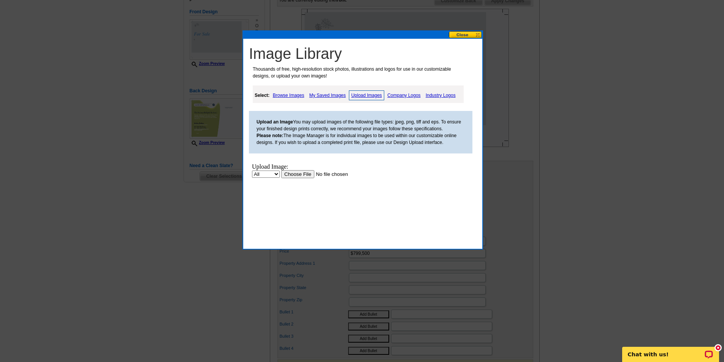
click at [308, 175] on input "file" at bounding box center [329, 174] width 96 height 8
click at [470, 35] on button at bounding box center [465, 34] width 33 height 7
